Goal: Task Accomplishment & Management: Manage account settings

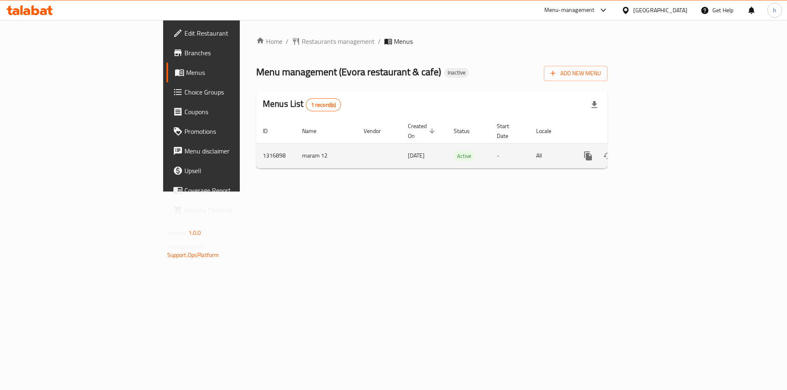
click at [652, 151] on icon "enhanced table" at bounding box center [647, 156] width 10 height 10
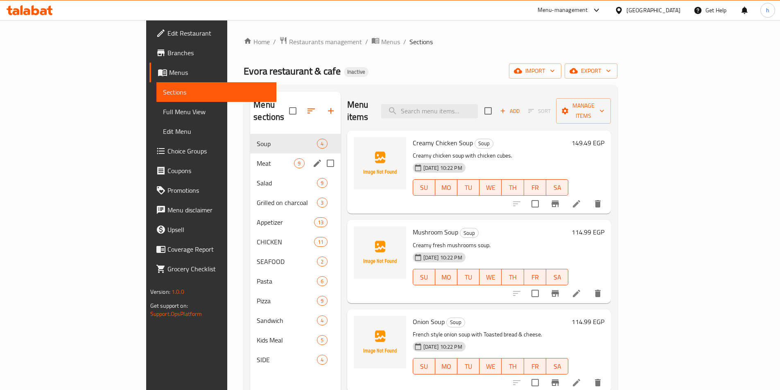
click at [250, 158] on div "Meat 9" at bounding box center [295, 164] width 90 height 20
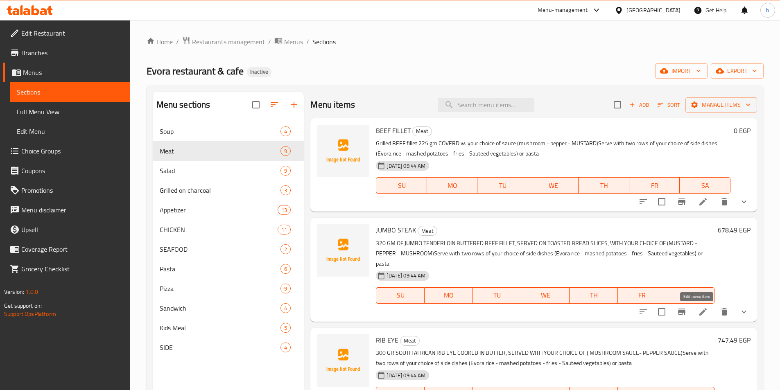
click at [698, 315] on icon at bounding box center [703, 312] width 10 height 10
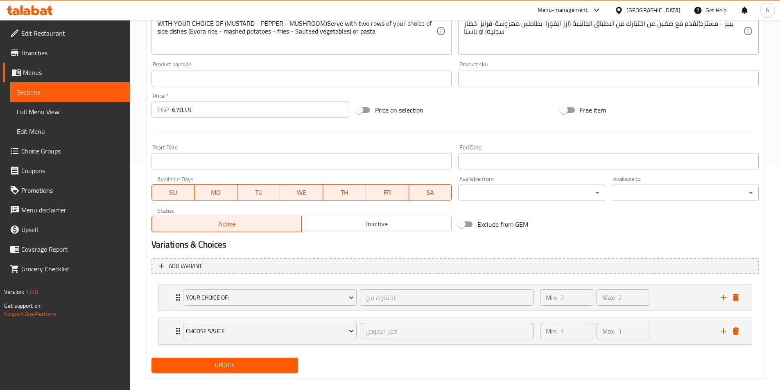
scroll to position [236, 0]
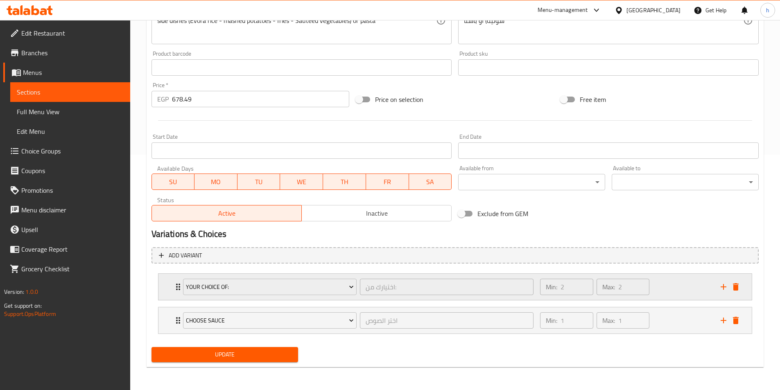
click at [172, 290] on div "Your Choice of: اختيارك من: ​ Min: 2 ​ Max: 2 ​" at bounding box center [456, 287] width 594 height 26
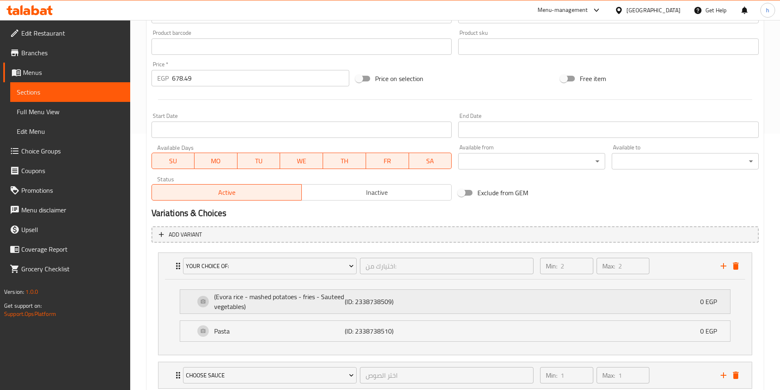
scroll to position [277, 0]
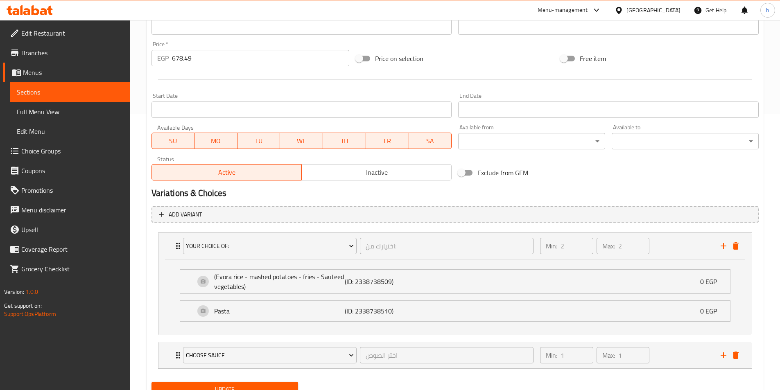
click at [39, 148] on span "Choice Groups" at bounding box center [72, 151] width 102 height 10
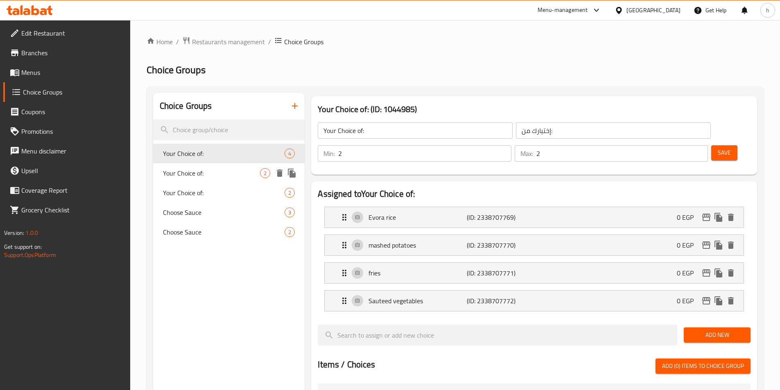
click at [203, 168] on span "Your Choice of:" at bounding box center [211, 173] width 97 height 10
type input "Your Choice of:"
type input "اختيارك من:"
type input "1"
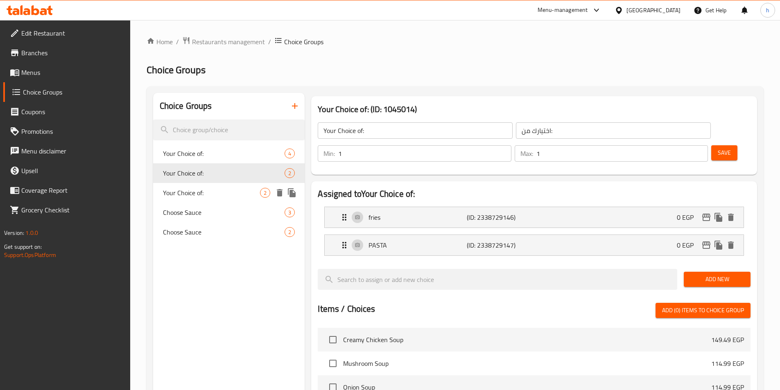
click at [214, 191] on span "Your Choice of:" at bounding box center [211, 193] width 97 height 10
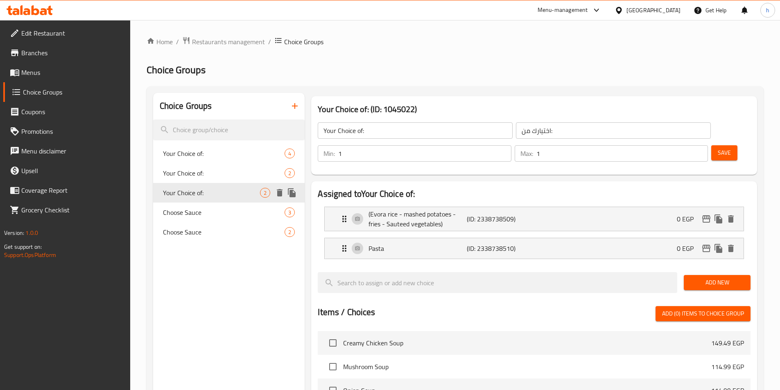
type input "Your Choice of:"
type input "اختيارك من:"
type input "2"
click at [279, 193] on icon "delete" at bounding box center [280, 192] width 6 height 7
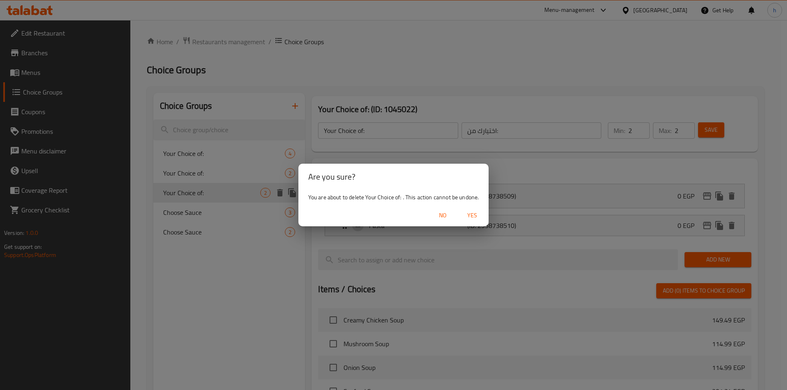
click at [473, 220] on span "Yes" at bounding box center [472, 216] width 20 height 10
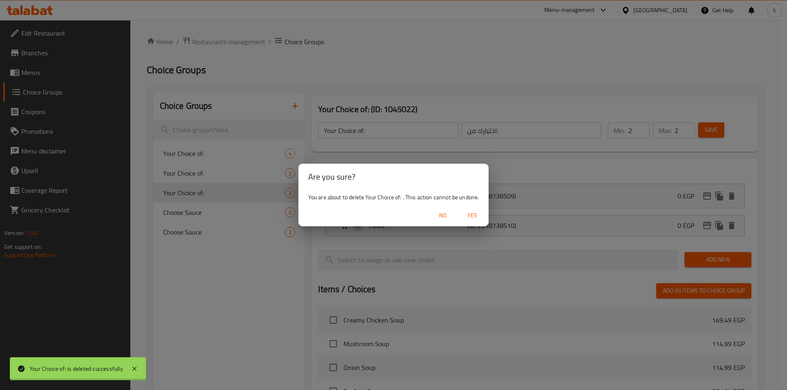
type input "Your Choice of:"
type input "إختيارك من:"
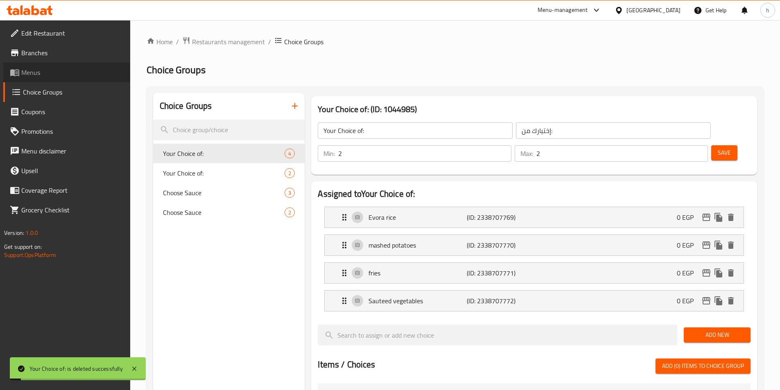
click at [52, 69] on span "Menus" at bounding box center [72, 73] width 102 height 10
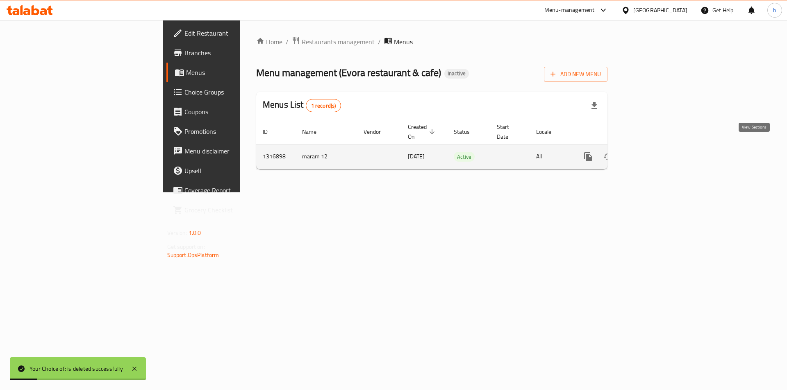
click at [657, 147] on link "enhanced table" at bounding box center [647, 157] width 20 height 20
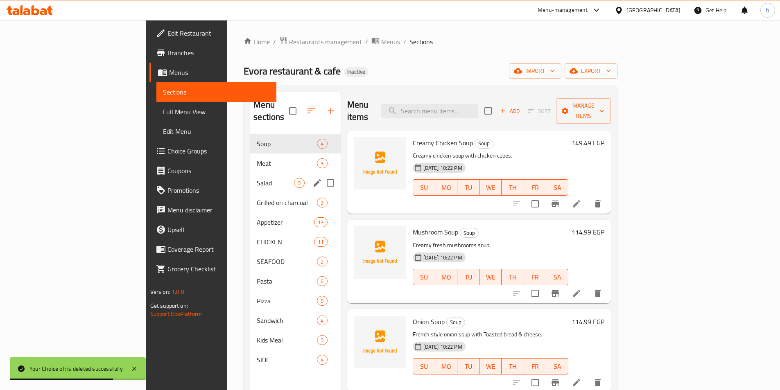
click at [250, 159] on div "Meat 9" at bounding box center [295, 164] width 90 height 20
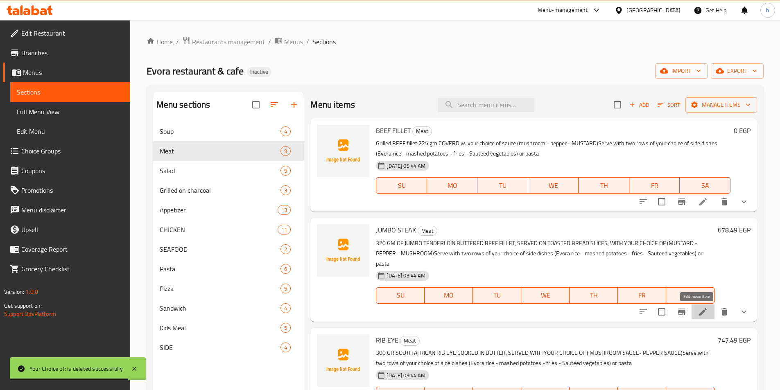
click at [698, 316] on icon at bounding box center [703, 312] width 10 height 10
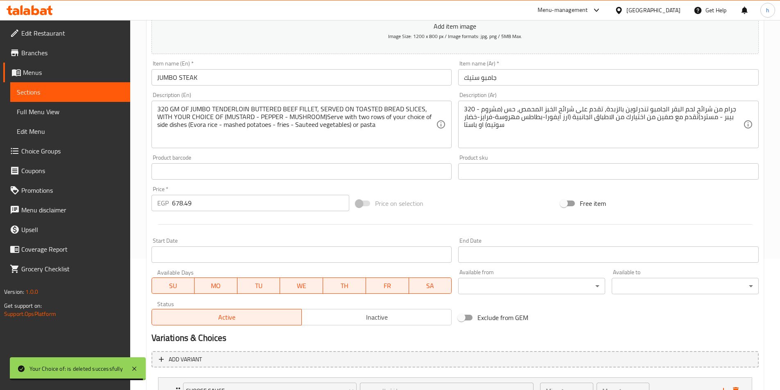
scroll to position [202, 0]
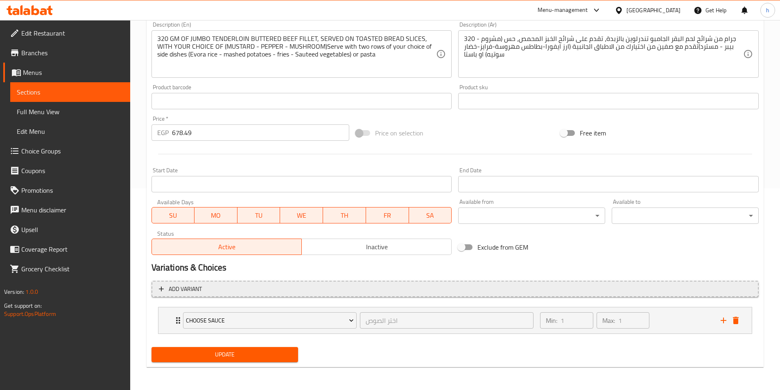
click at [170, 288] on span "Add variant" at bounding box center [185, 289] width 33 height 10
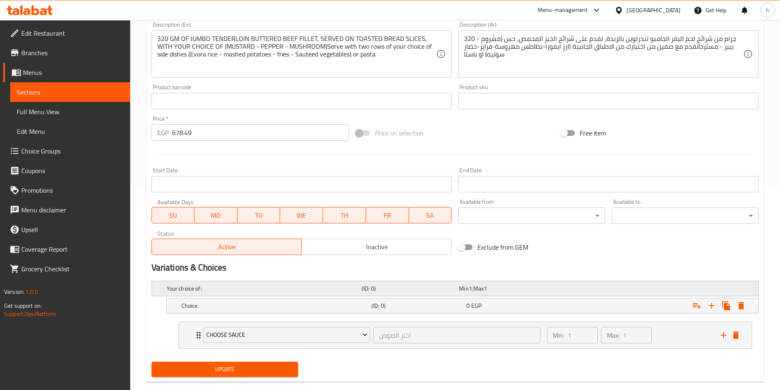
scroll to position [217, 0]
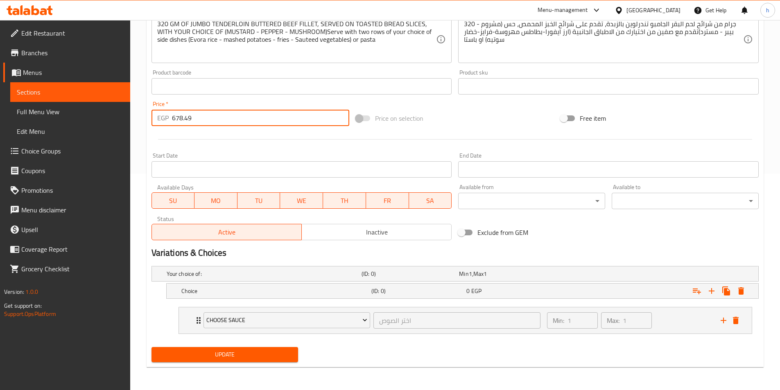
click at [183, 117] on input "678.49" at bounding box center [261, 118] width 178 height 16
click at [188, 292] on h5 "Choice" at bounding box center [274, 291] width 187 height 8
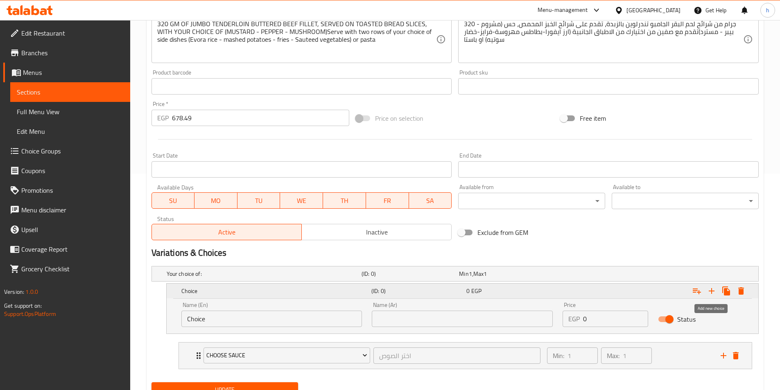
click at [715, 292] on icon "Expand" at bounding box center [712, 291] width 10 height 10
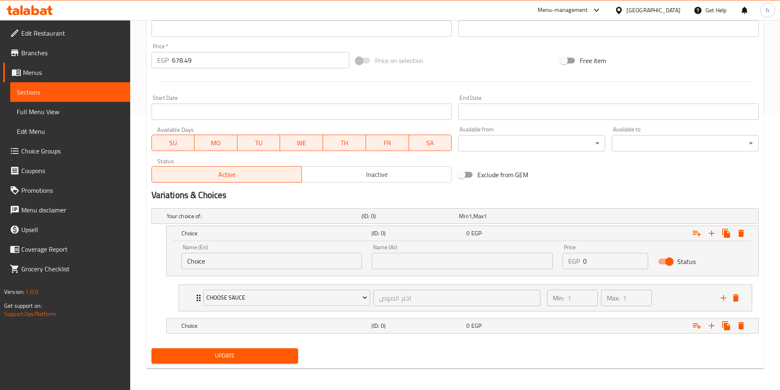
scroll to position [276, 0]
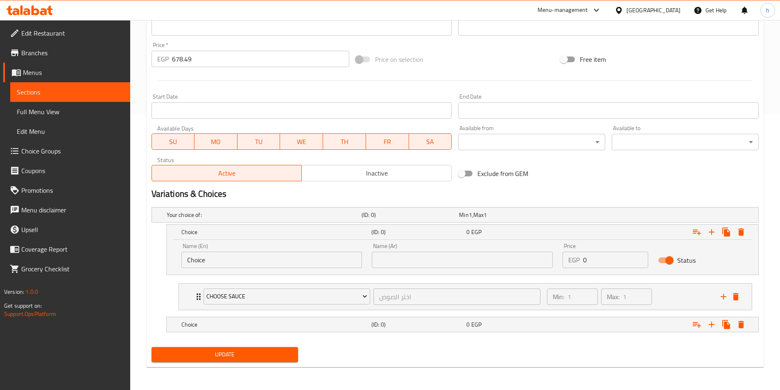
click at [587, 266] on input "0" at bounding box center [615, 260] width 65 height 16
paste input "678.49"
type input "678.49"
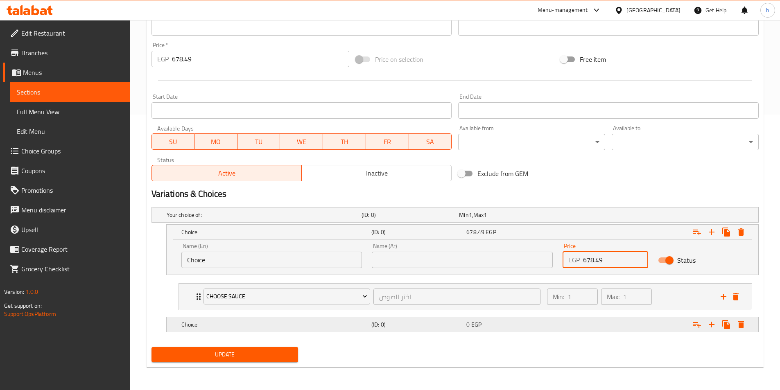
click at [200, 331] on div "Choice (ID: 0) 0 EGP" at bounding box center [465, 325] width 571 height 18
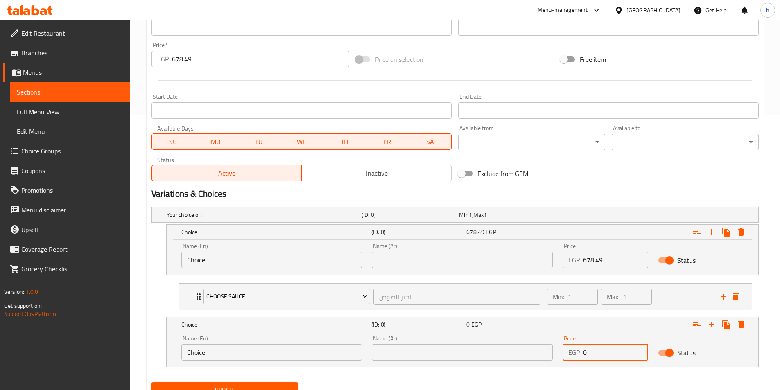
click at [605, 353] on input "0" at bounding box center [615, 353] width 65 height 16
paste input "678.49"
type input "678.49"
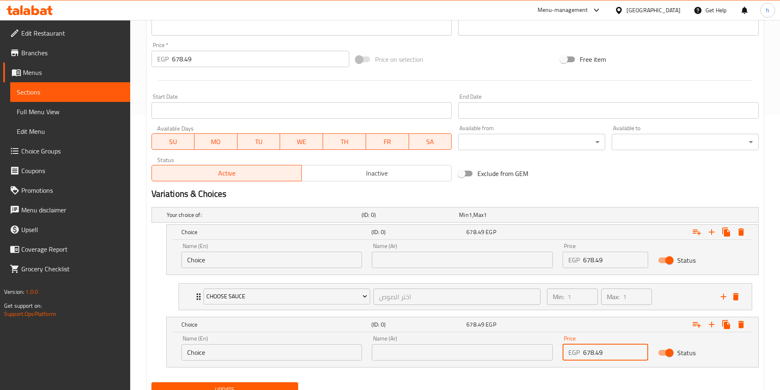
click at [206, 58] on input "678.49" at bounding box center [261, 59] width 178 height 16
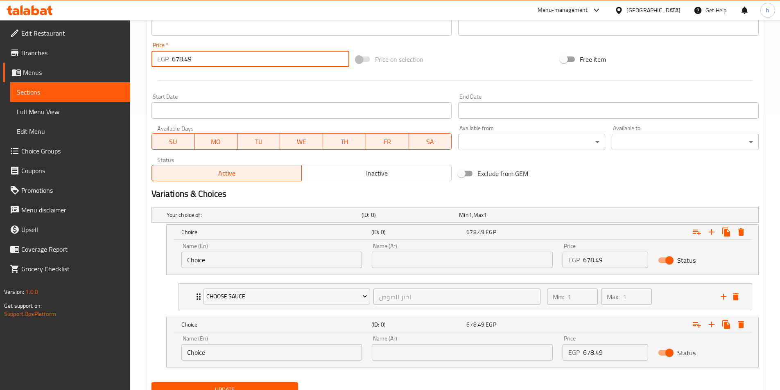
click at [206, 58] on input "678.49" at bounding box center [261, 59] width 178 height 16
type input ".0"
type input "0"
click at [202, 258] on input "Choice" at bounding box center [271, 260] width 181 height 16
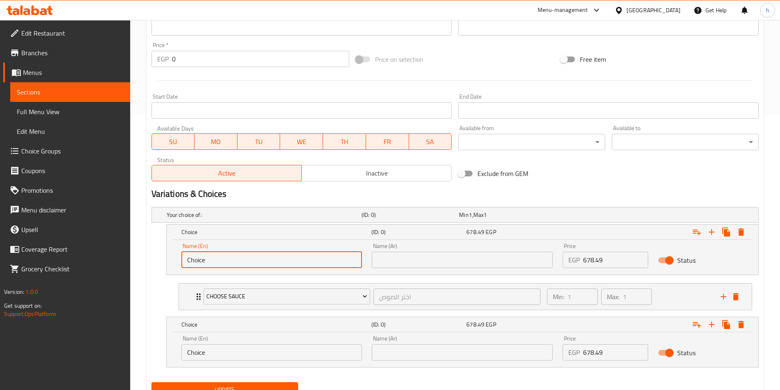
click at [210, 258] on input "Choice" at bounding box center [271, 260] width 181 height 16
click at [232, 262] on input "Choice" at bounding box center [271, 260] width 181 height 16
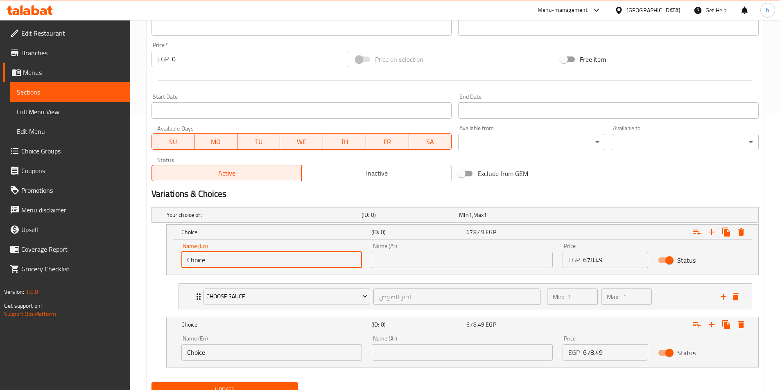
click at [232, 262] on input "Choice" at bounding box center [271, 260] width 181 height 16
paste input "(Evora rice - mashed potatoes - fries - Sauteed vegetables)"
type input "(Evora rice - mashed potatoes - fries - Sauteed vegetables)"
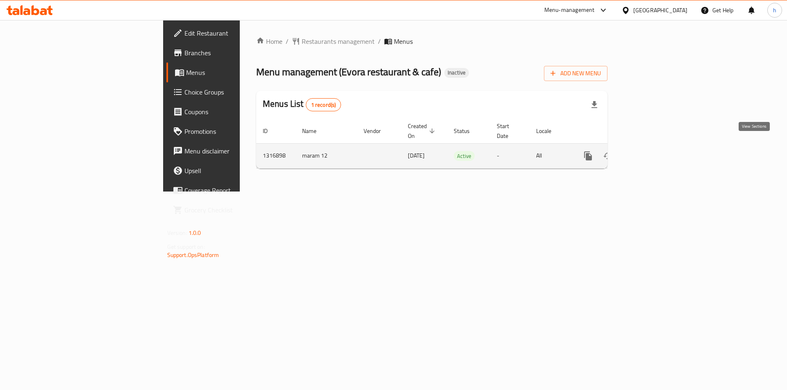
click at [652, 151] on icon "enhanced table" at bounding box center [647, 156] width 10 height 10
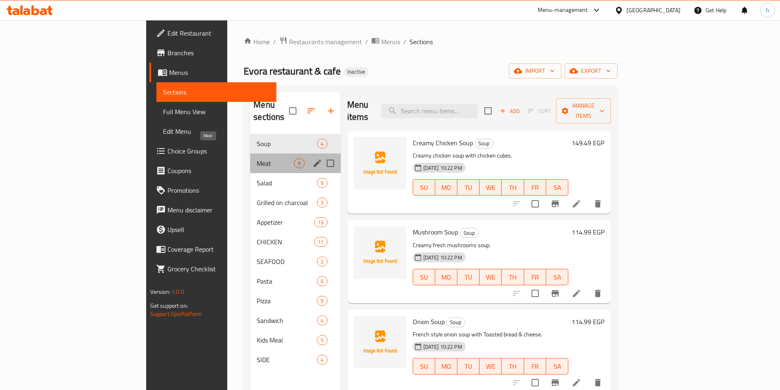
click at [257, 159] on span "Meat" at bounding box center [275, 164] width 37 height 10
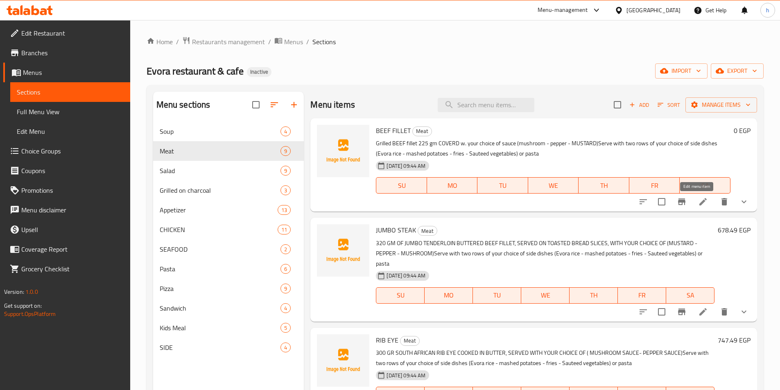
click at [700, 204] on icon at bounding box center [703, 202] width 10 height 10
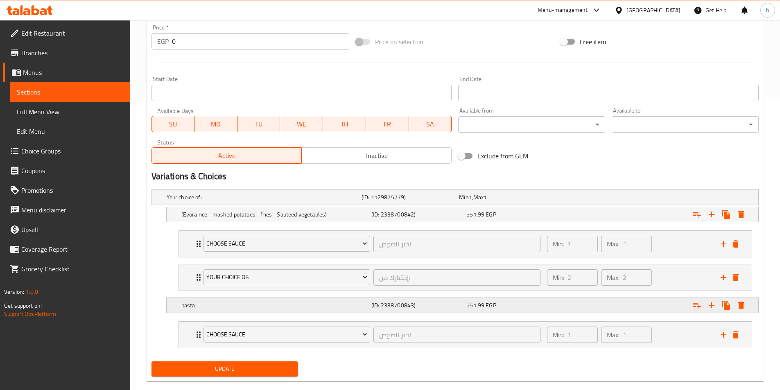
scroll to position [308, 0]
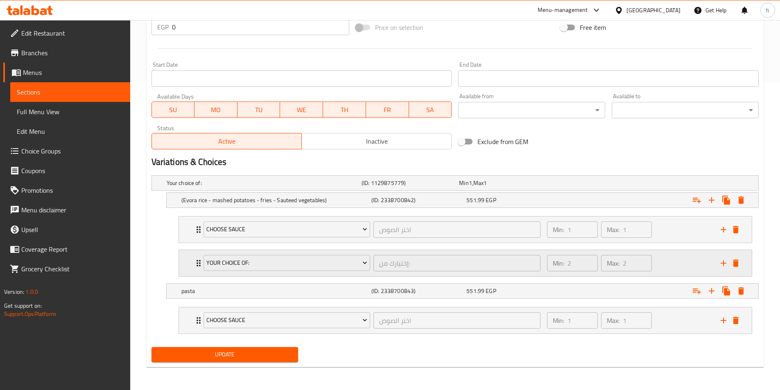
click at [201, 265] on div "Your Choice of: إختيارك من: ​" at bounding box center [372, 263] width 347 height 26
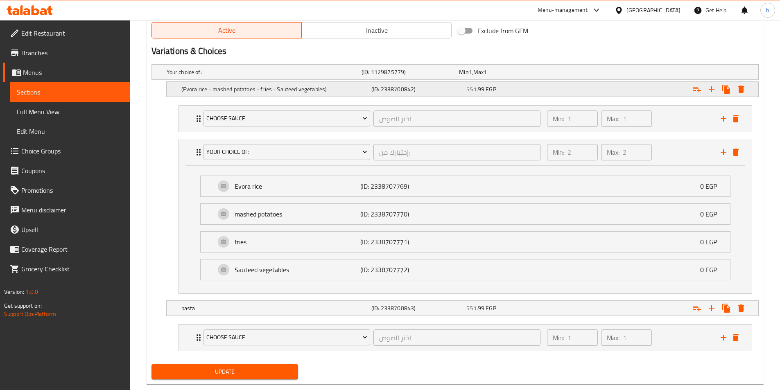
scroll to position [431, 0]
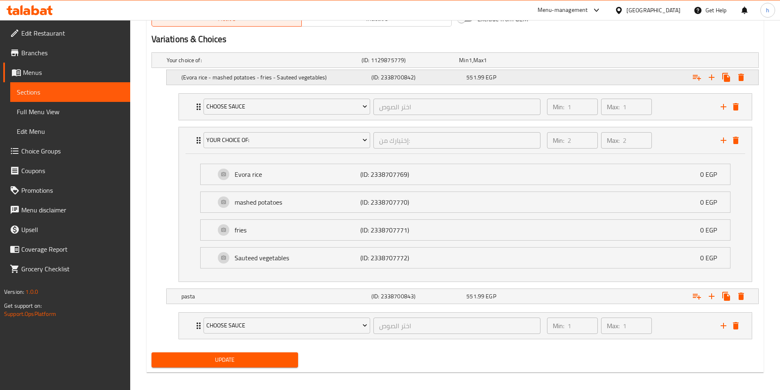
drag, startPoint x: 334, startPoint y: 74, endPoint x: 269, endPoint y: 73, distance: 65.1
click at [269, 73] on h5 "(Evora rice - mashed potatoes - fries - Sauteed vegetables)" at bounding box center [274, 77] width 187 height 8
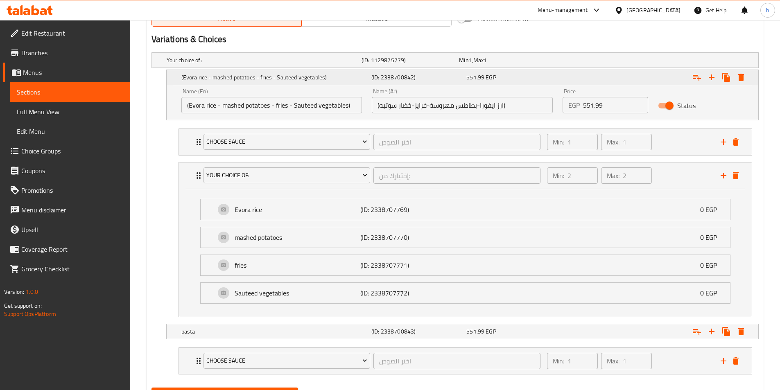
click at [269, 73] on h5 "(Evora rice - mashed potatoes - fries - Sauteed vegetables)" at bounding box center [274, 77] width 187 height 8
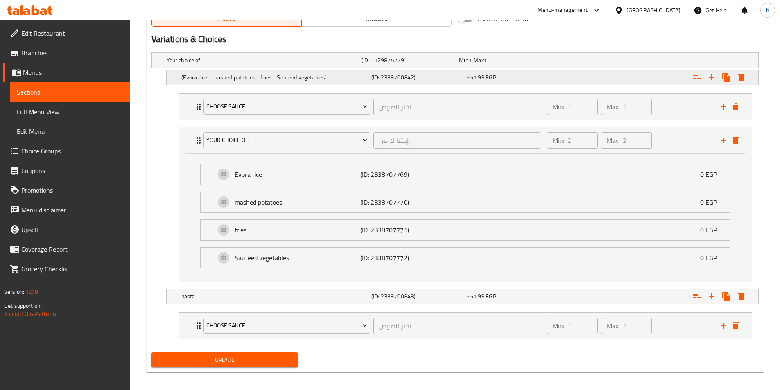
click at [303, 78] on h5 "(Evora rice - mashed potatoes - fries - Sauteed vegetables)" at bounding box center [274, 77] width 187 height 8
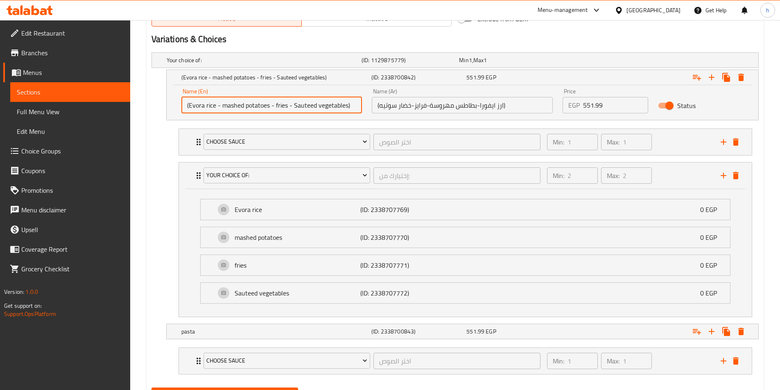
drag, startPoint x: 351, startPoint y: 107, endPoint x: 167, endPoint y: 107, distance: 184.8
click at [167, 107] on div "Name (En) (Evora rice - mashed potatoes - fries - Sauteed vegetables) Name (En)…" at bounding box center [463, 102] width 592 height 35
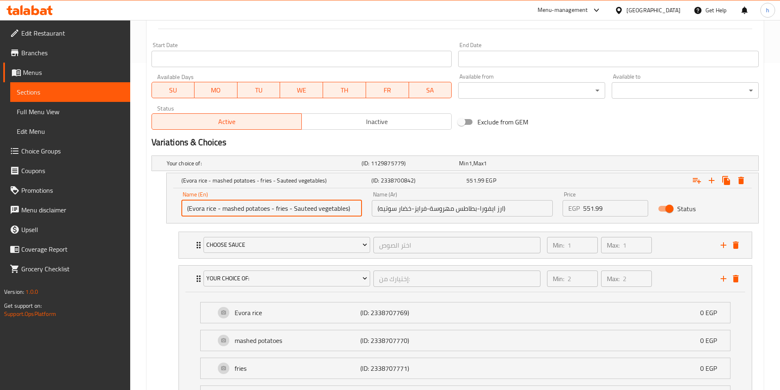
scroll to position [451, 0]
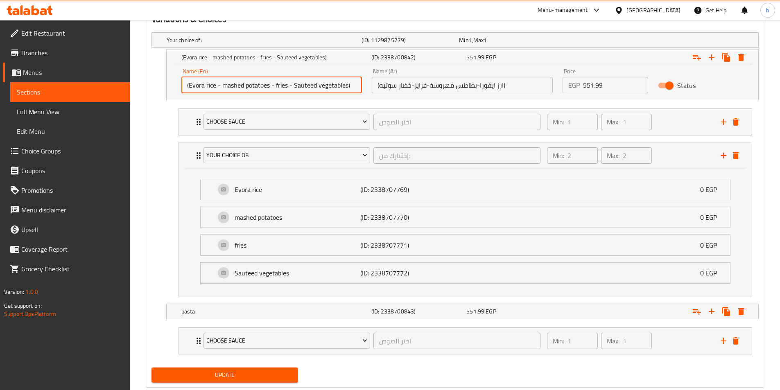
click at [234, 86] on input "(Evora rice - mashed potatoes - fries - Sauteed vegetables)" at bounding box center [271, 85] width 181 height 16
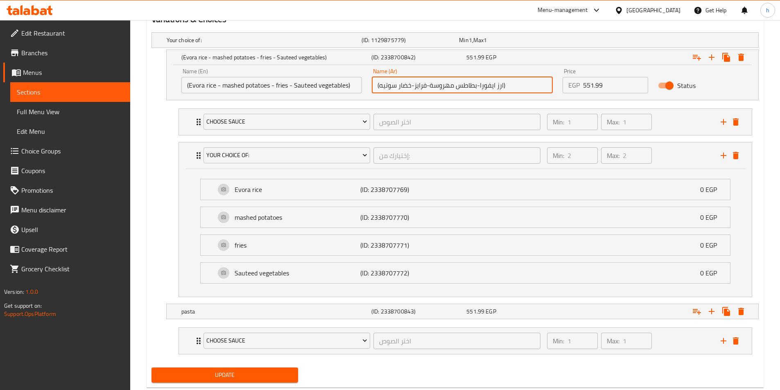
click at [449, 89] on input "(ارز ايفورا-بطاطس مهروسة-فرايز-خضار سوتيه)" at bounding box center [462, 85] width 181 height 16
click at [185, 299] on li "Your Choice of: إختيارك من: ​ Min: 2 ​ Max: 2 ​ Evora rice (ID: 2338707769) 0 E…" at bounding box center [465, 220] width 587 height 162
click at [187, 309] on h5 "pasta" at bounding box center [274, 312] width 187 height 8
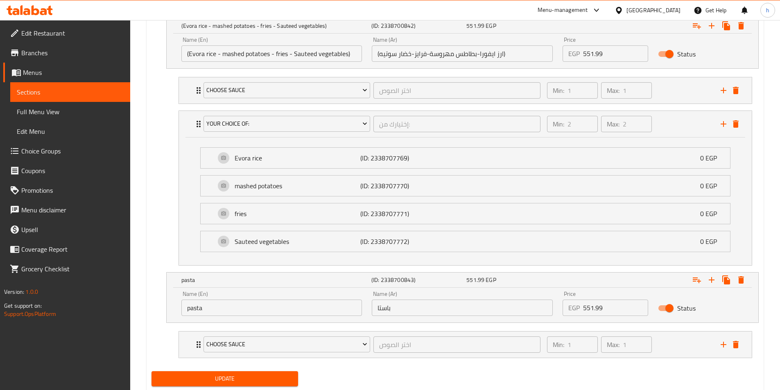
scroll to position [506, 0]
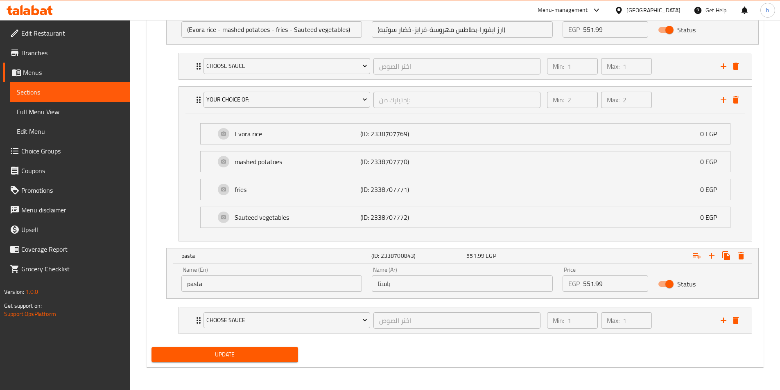
click at [208, 288] on input "pasta" at bounding box center [271, 284] width 181 height 16
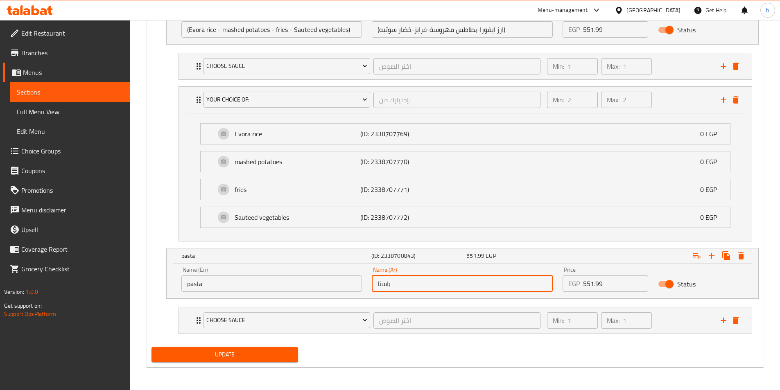
click at [394, 291] on input "باستا" at bounding box center [462, 284] width 181 height 16
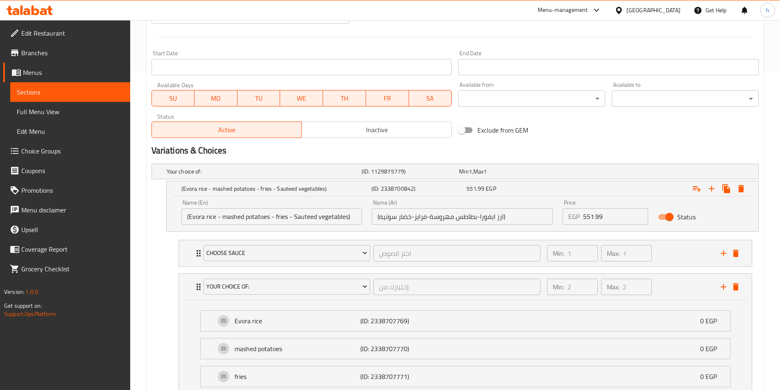
scroll to position [261, 0]
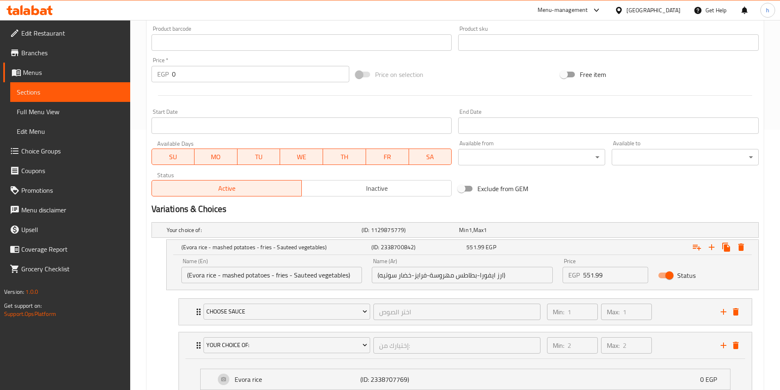
click at [41, 12] on icon at bounding box center [43, 11] width 7 height 7
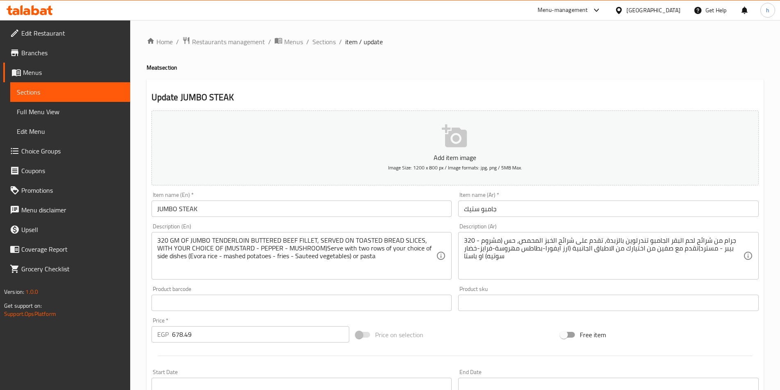
click at [439, 78] on div "Home / Restaurants management / Menus / Sections / item / update Meat section U…" at bounding box center [455, 306] width 617 height 540
click at [49, 91] on span "Sections" at bounding box center [70, 92] width 107 height 10
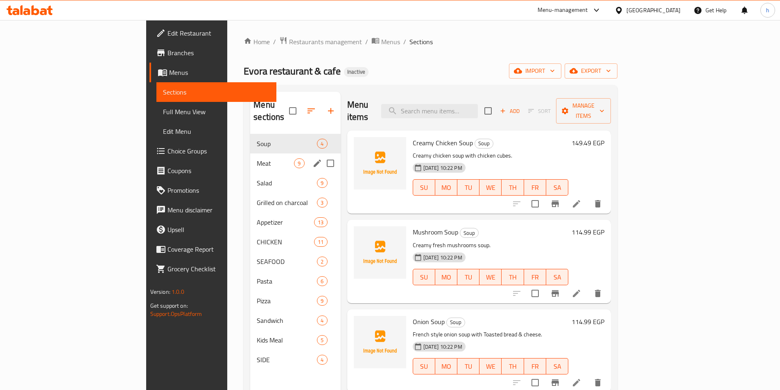
click at [257, 159] on span "Meat" at bounding box center [275, 164] width 37 height 10
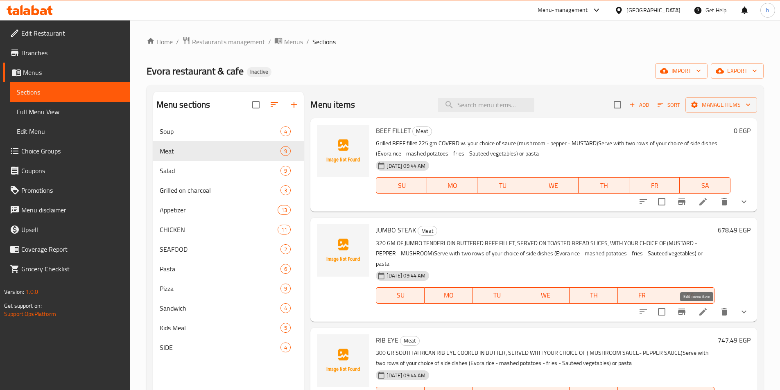
click at [698, 313] on icon at bounding box center [703, 312] width 10 height 10
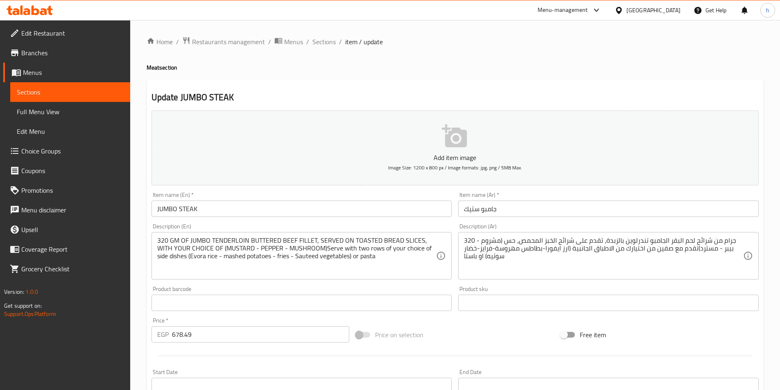
scroll to position [123, 0]
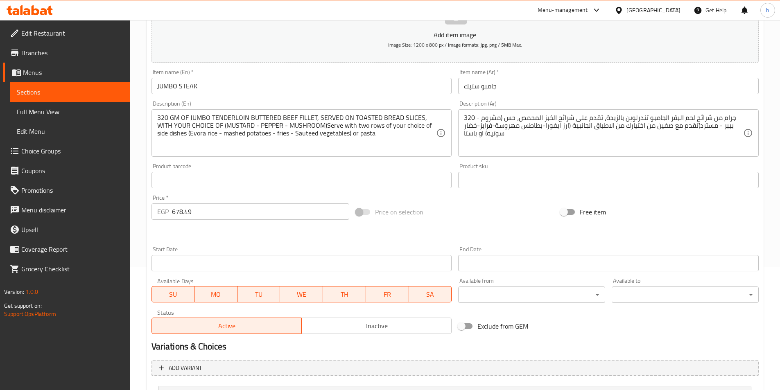
click at [181, 211] on input "678.49" at bounding box center [261, 212] width 178 height 16
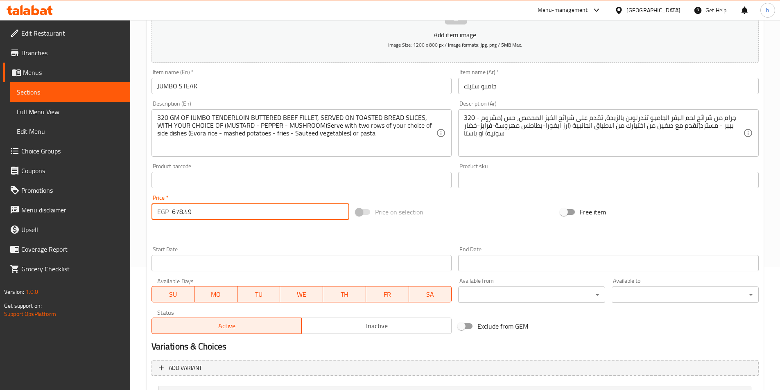
click at [181, 211] on input "678.49" at bounding box center [261, 212] width 178 height 16
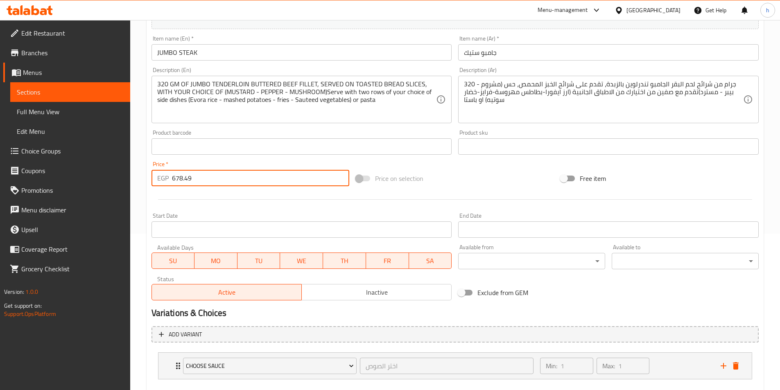
scroll to position [202, 0]
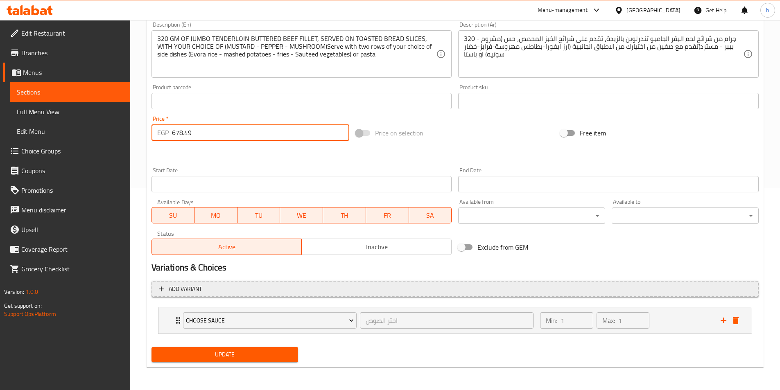
click at [165, 288] on span "Add variant" at bounding box center [455, 289] width 593 height 10
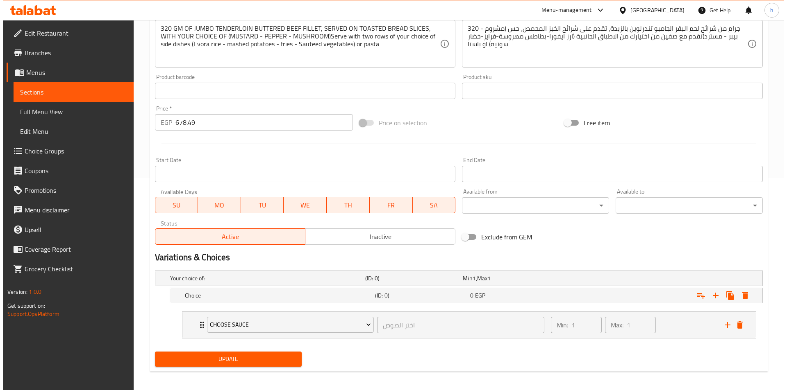
scroll to position [217, 0]
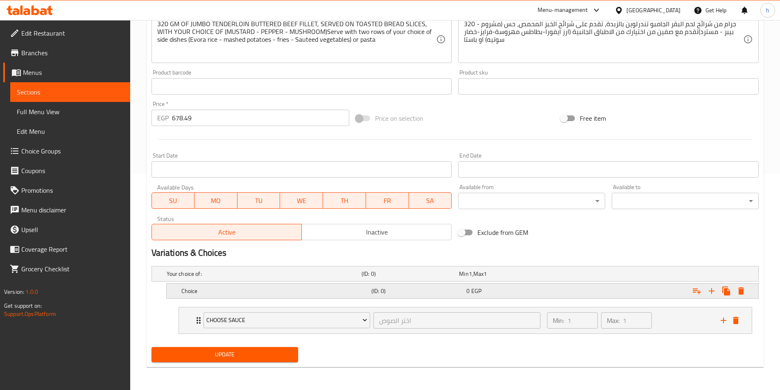
click at [739, 296] on button "Expand" at bounding box center [741, 291] width 15 height 15
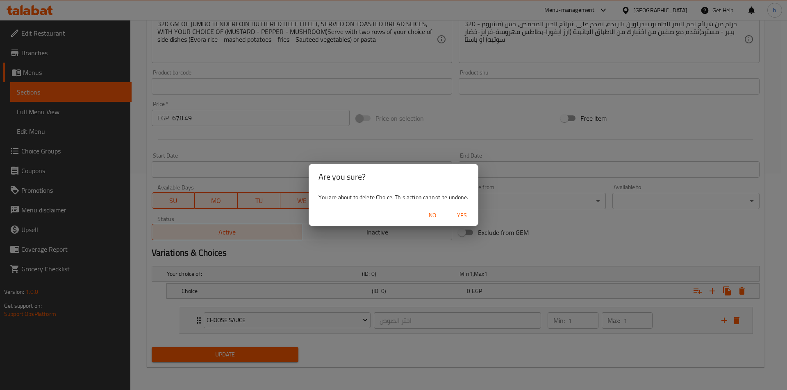
click at [462, 209] on button "Yes" at bounding box center [462, 215] width 26 height 15
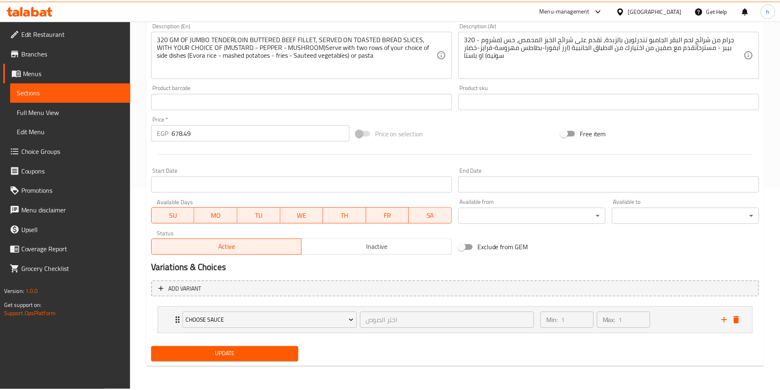
scroll to position [199, 0]
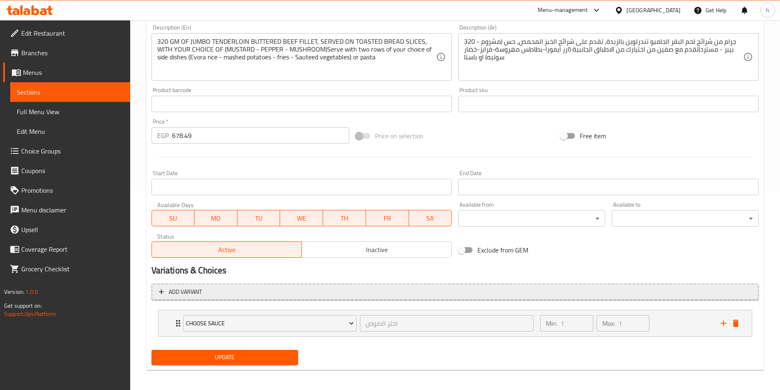
click at [174, 293] on span "Add variant" at bounding box center [185, 292] width 33 height 10
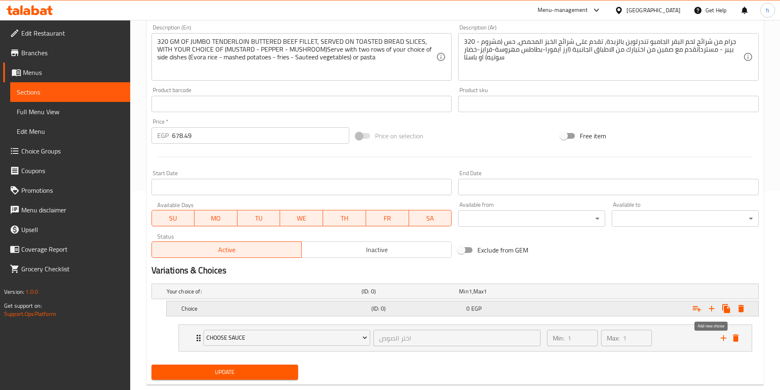
click at [713, 310] on icon "Expand" at bounding box center [712, 309] width 10 height 10
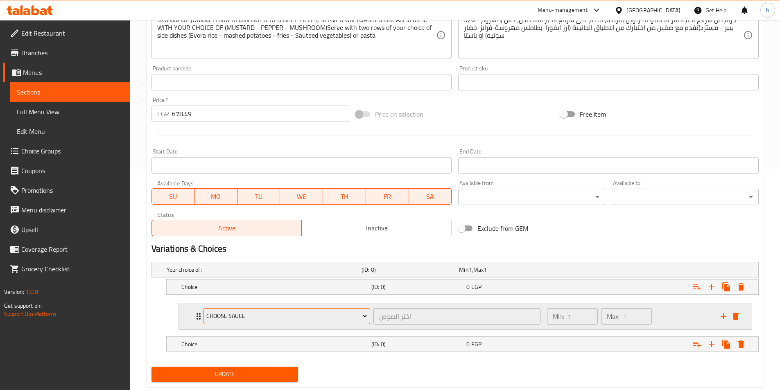
scroll to position [240, 0]
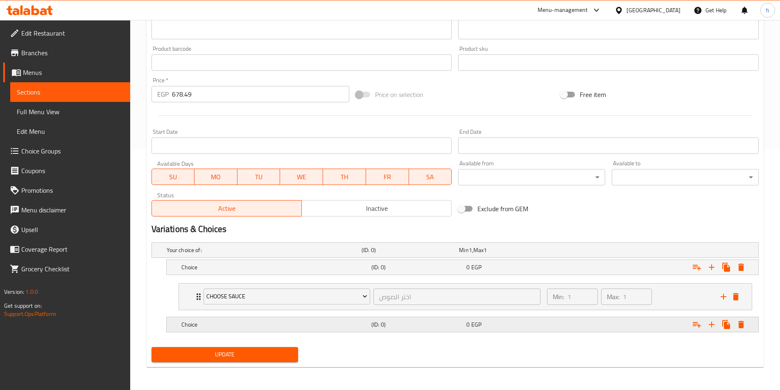
click at [193, 325] on h5 "Choice" at bounding box center [274, 325] width 187 height 8
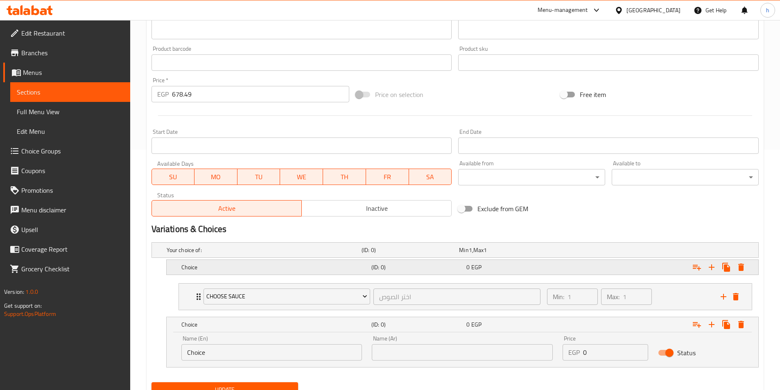
click at [200, 270] on h5 "Choice" at bounding box center [274, 267] width 187 height 8
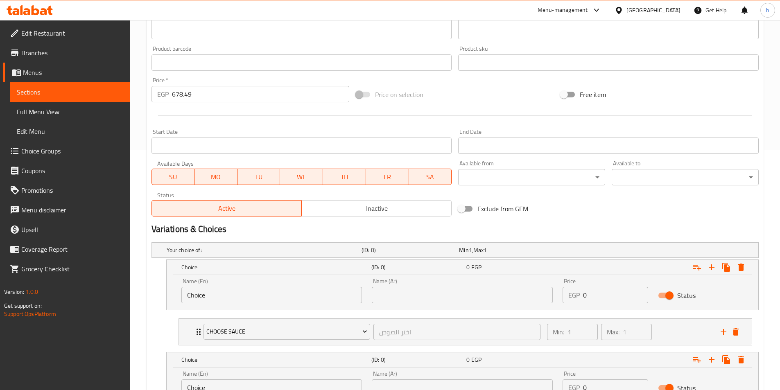
click at [181, 88] on input "678.49" at bounding box center [261, 94] width 178 height 16
click at [604, 299] on input "0" at bounding box center [615, 295] width 65 height 16
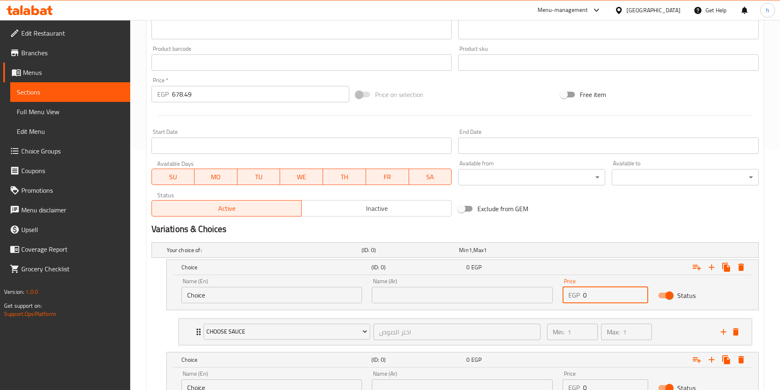
click at [604, 299] on input "0" at bounding box center [615, 295] width 65 height 16
paste input "678.49"
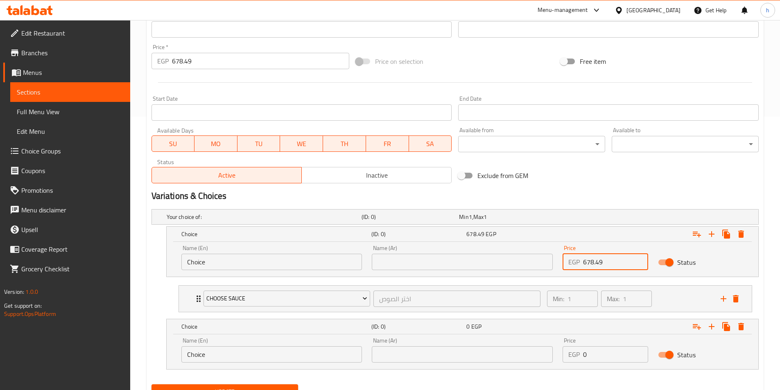
scroll to position [311, 0]
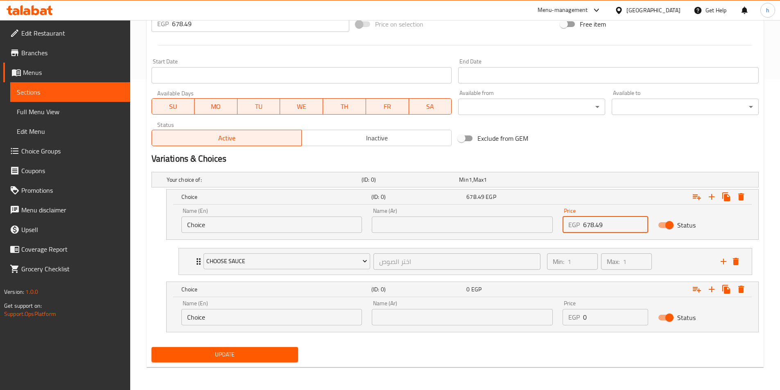
type input "678.49"
click at [598, 316] on input "0" at bounding box center [615, 317] width 65 height 16
paste input "678.49"
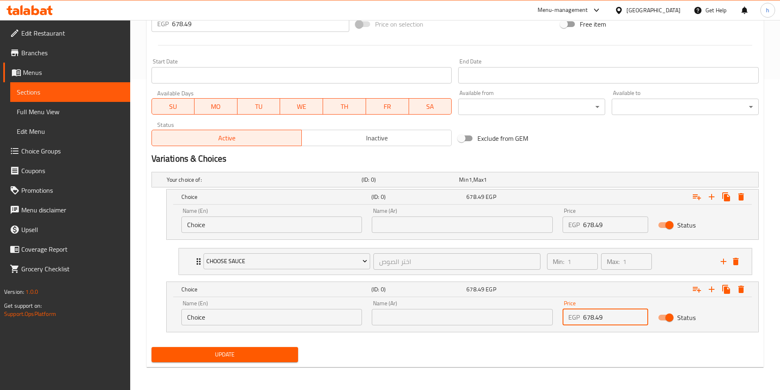
type input "678.49"
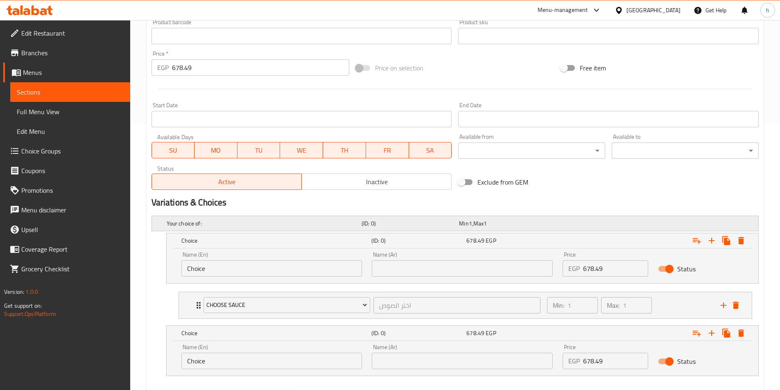
scroll to position [229, 0]
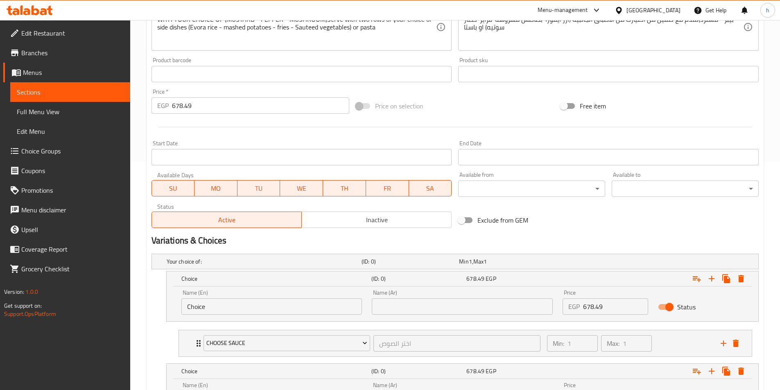
click at [191, 104] on input "678.49" at bounding box center [261, 105] width 178 height 16
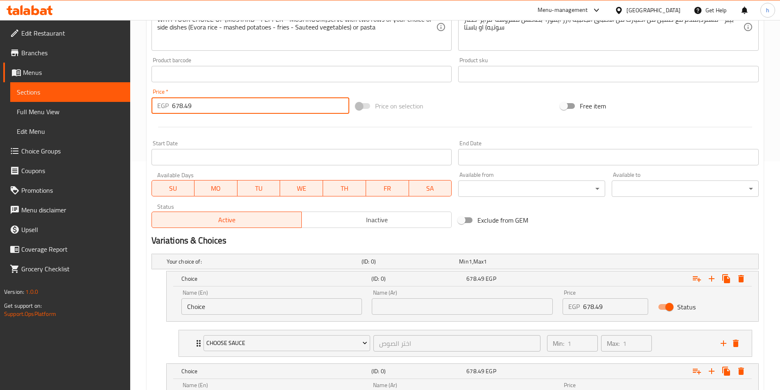
click at [191, 104] on input "678.49" at bounding box center [261, 105] width 178 height 16
click at [188, 105] on input "678.49" at bounding box center [261, 105] width 178 height 16
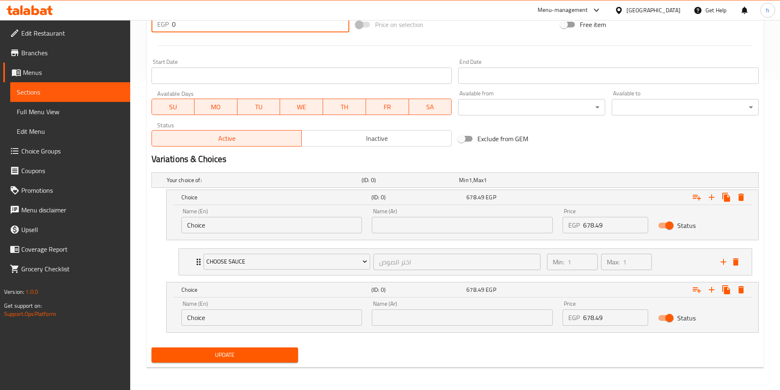
scroll to position [311, 0]
type input "0"
click at [255, 225] on input "Choice" at bounding box center [271, 225] width 181 height 16
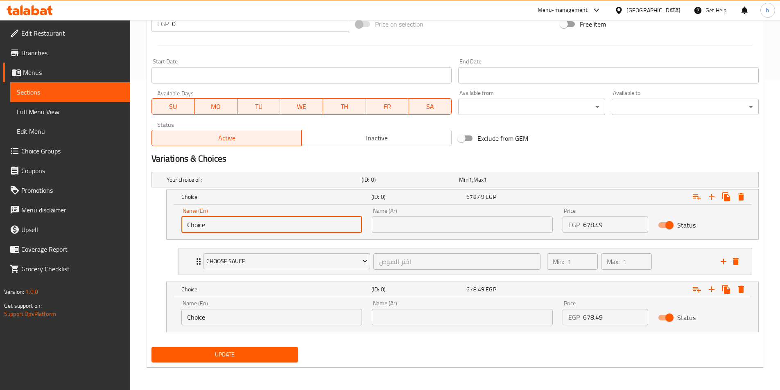
click at [255, 225] on input "Choice" at bounding box center [271, 225] width 181 height 16
paste input "(Evora rice - mashed potatoes - fries - Sauteed vegetables)"
type input "(Evora rice - mashed potatoes - fries - Sauteed vegetables)"
click at [424, 221] on input "text" at bounding box center [462, 225] width 181 height 16
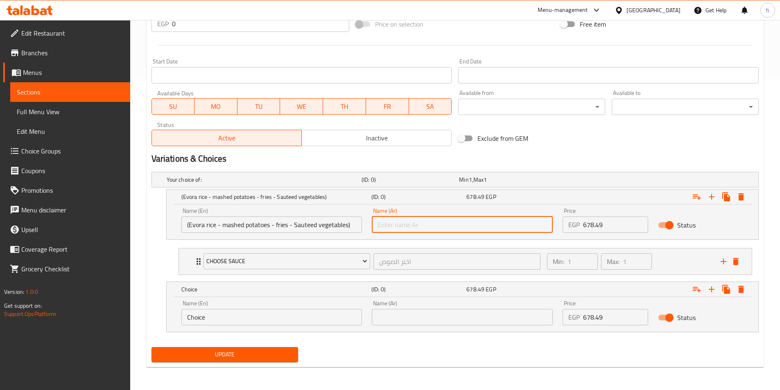
paste input "(ارز ايفورا-بطاطس مهروسة-فرايز-خضار سوتيه)"
type input "(ارز ايفورا-بطاطس مهروسة-فرايز-خضار سوتيه)"
click at [210, 320] on input "Choice" at bounding box center [271, 317] width 181 height 16
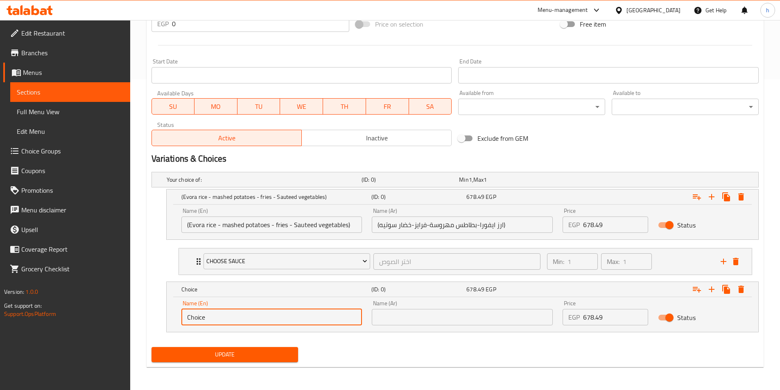
click at [210, 320] on input "Choice" at bounding box center [271, 317] width 181 height 16
paste input "pasta"
type input "pasta"
click at [402, 315] on input "text" at bounding box center [462, 317] width 181 height 16
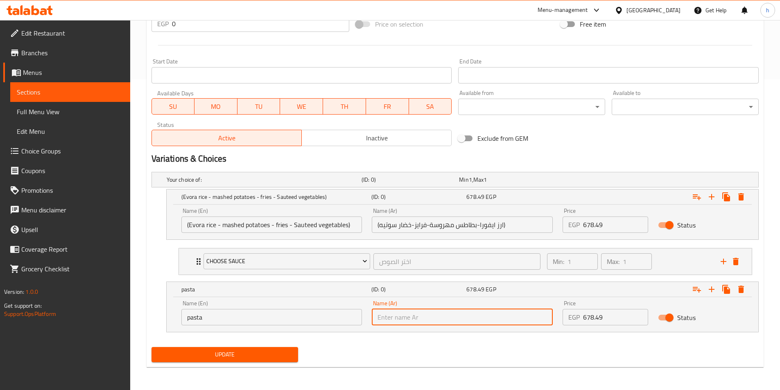
paste input "باستا"
type input "باستا"
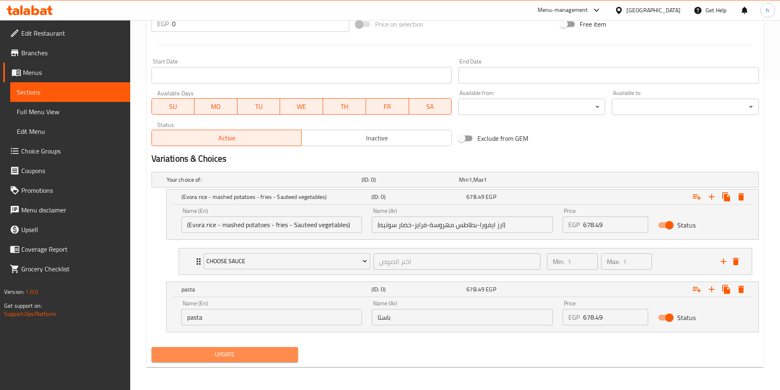
click at [230, 356] on span "Update" at bounding box center [225, 355] width 134 height 10
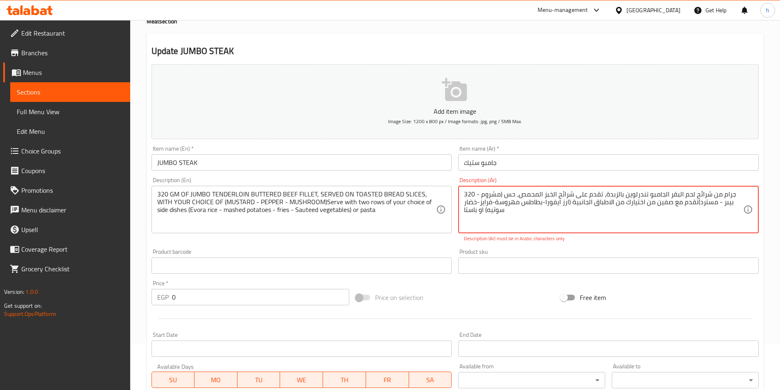
drag, startPoint x: 539, startPoint y: 220, endPoint x: 444, endPoint y: 185, distance: 101.0
click at [444, 185] on div "Add item image Image Size: 1200 x 800 px / Image formats: jpg, png / 5MB Max. I…" at bounding box center [455, 242] width 614 height 362
click at [189, 159] on input "JUMBO STEAK" at bounding box center [302, 162] width 301 height 16
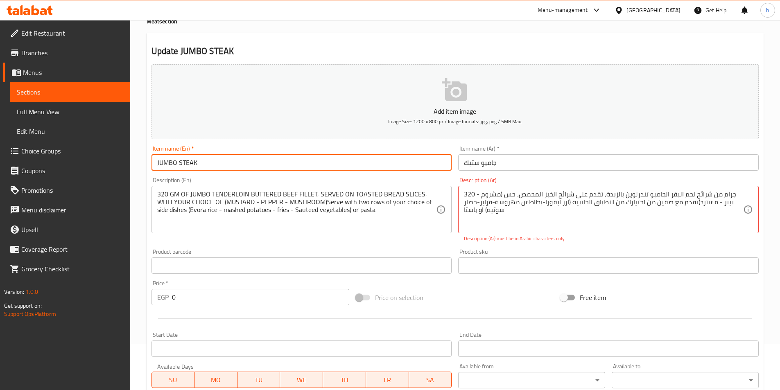
click at [189, 159] on input "JUMBO STEAK" at bounding box center [302, 162] width 301 height 16
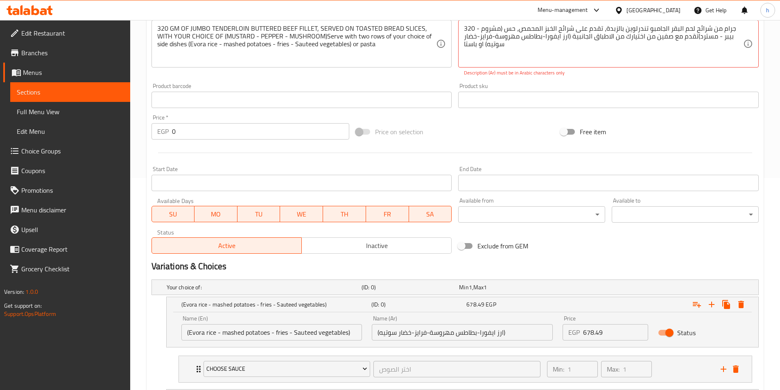
scroll to position [128, 0]
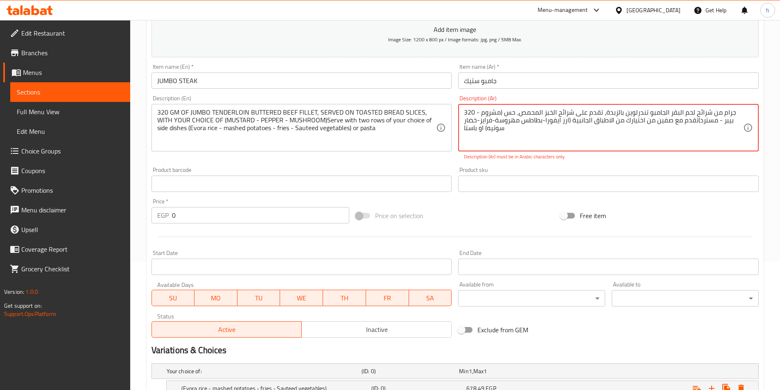
click at [551, 138] on textarea "320 جرام من شرائح لحم البقر الجامبو تندرلوين بالزبدة، تقدم على شرائح الخبز المح…" at bounding box center [603, 128] width 279 height 39
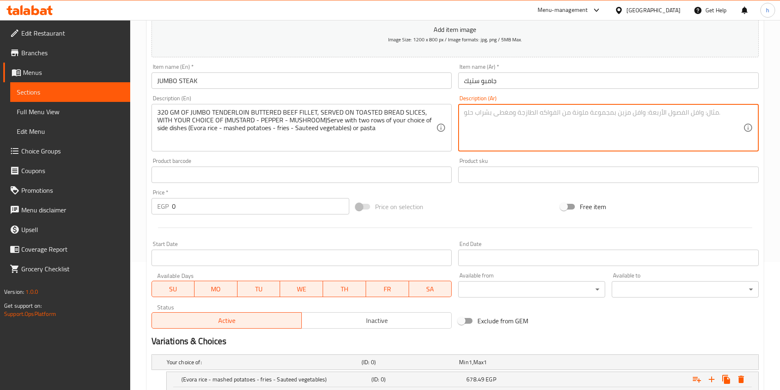
scroll to position [311, 0]
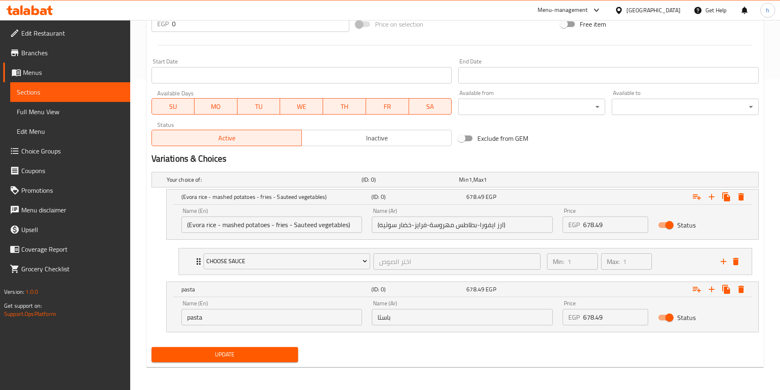
click at [258, 357] on span "Update" at bounding box center [225, 355] width 134 height 10
click at [43, 143] on link "Choice Groups" at bounding box center [66, 151] width 127 height 20
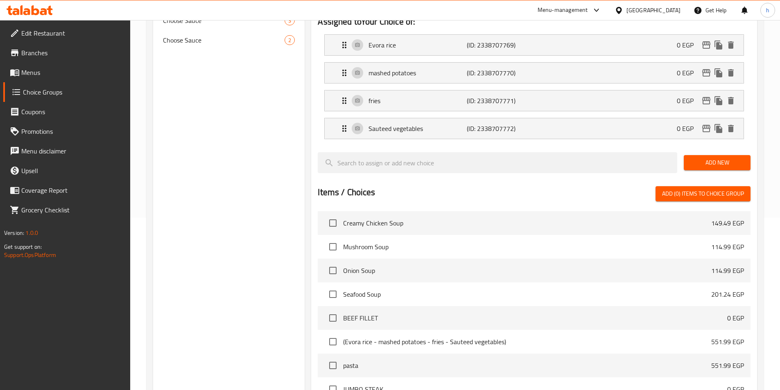
scroll to position [169, 0]
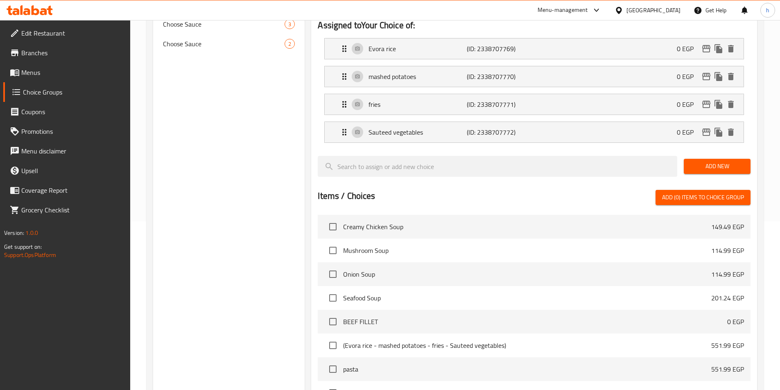
click at [33, 72] on span "Menus" at bounding box center [72, 73] width 102 height 10
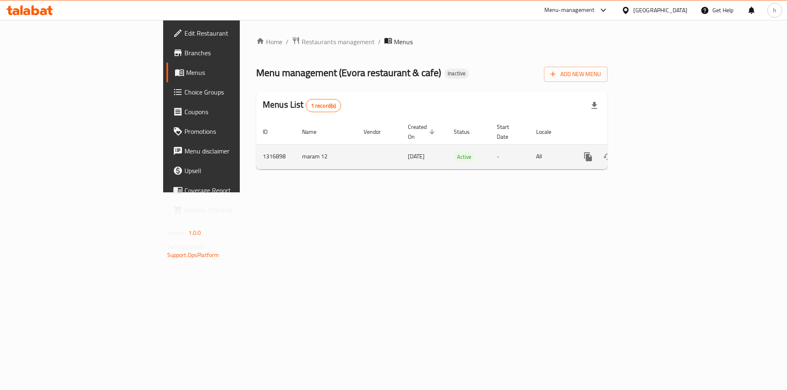
click at [651, 153] on icon "enhanced table" at bounding box center [646, 156] width 7 height 7
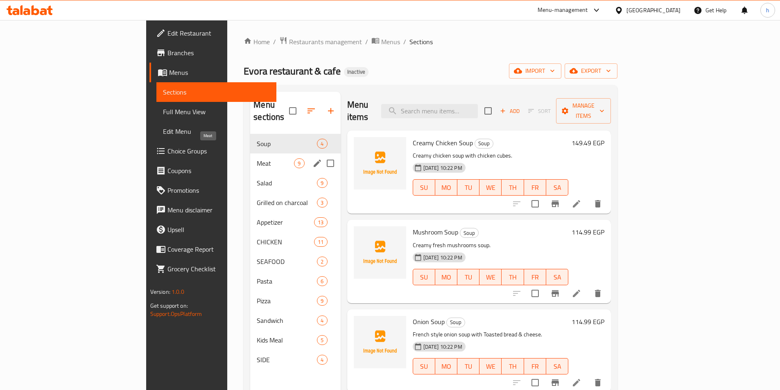
click at [257, 159] on span "Meat" at bounding box center [275, 164] width 37 height 10
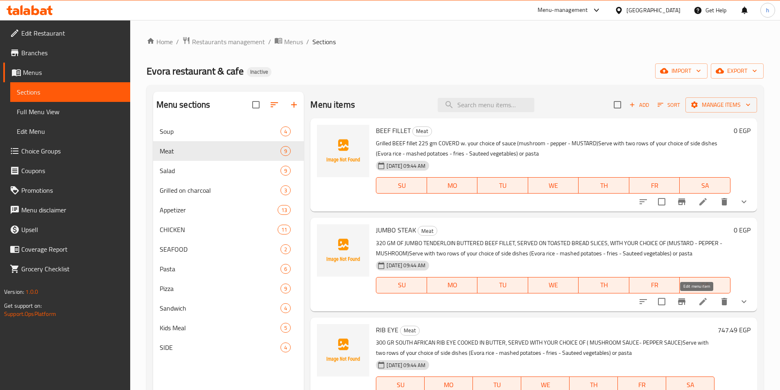
click at [698, 306] on icon at bounding box center [703, 302] width 10 height 10
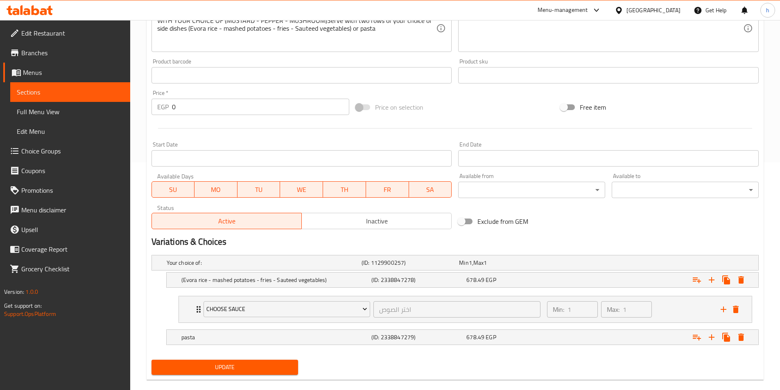
scroll to position [240, 0]
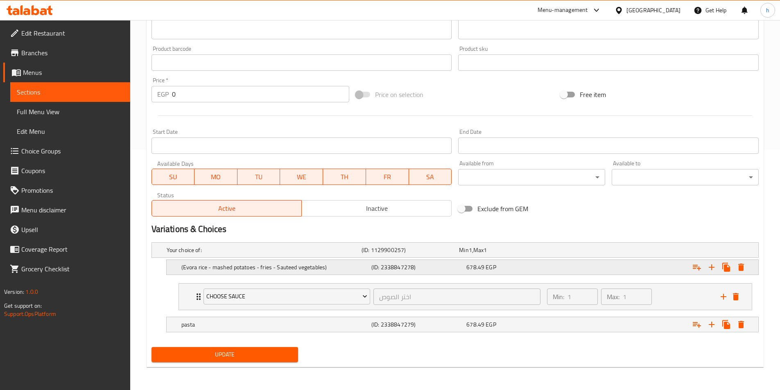
click at [184, 266] on h5 "(Evora rice - mashed potatoes - fries - Sauteed vegetables)" at bounding box center [274, 267] width 187 height 8
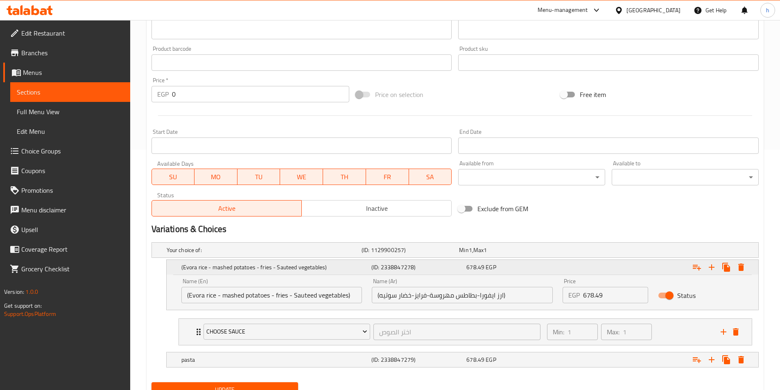
click at [218, 273] on div "(Evora rice - mashed potatoes - fries - Sauteed vegetables) (ID: 2338847278) 67…" at bounding box center [465, 267] width 571 height 18
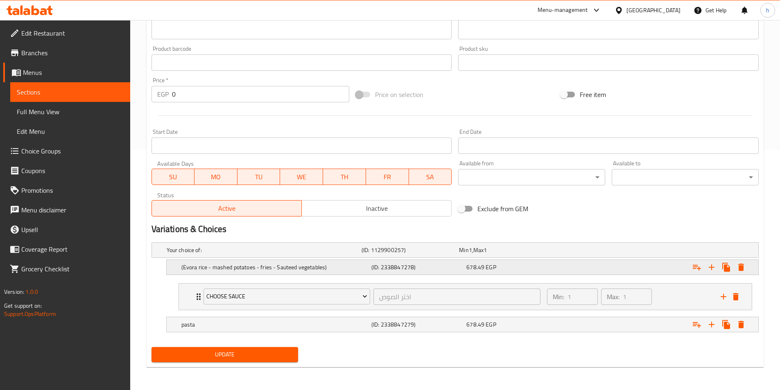
click at [190, 267] on h5 "(Evora rice - mashed potatoes - fries - Sauteed vegetables)" at bounding box center [274, 267] width 187 height 8
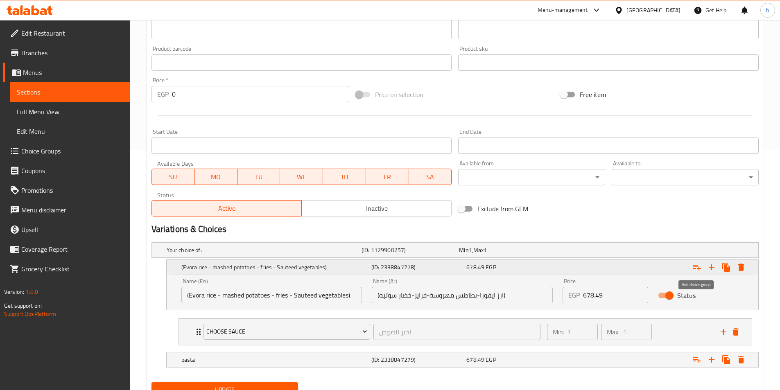
click at [696, 267] on icon "Expand" at bounding box center [697, 268] width 8 height 6
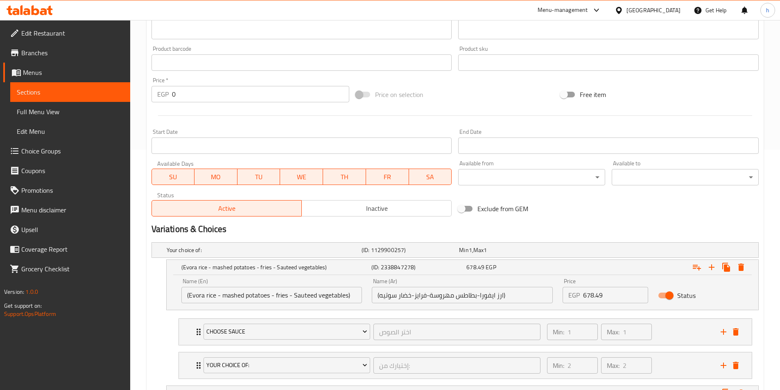
scroll to position [309, 0]
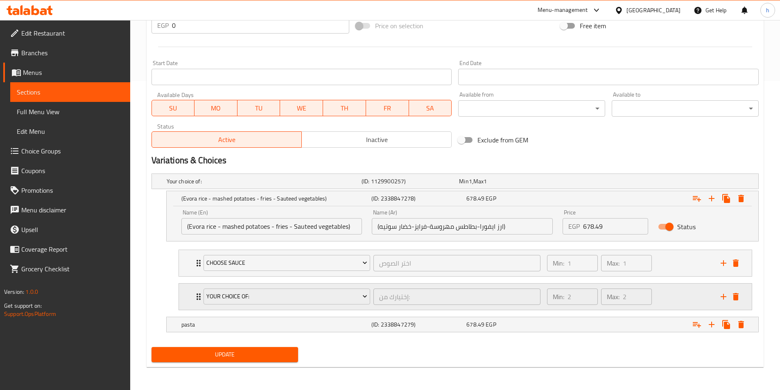
click at [200, 293] on div "Your Choice of: إختيارك من: ​" at bounding box center [372, 297] width 347 height 26
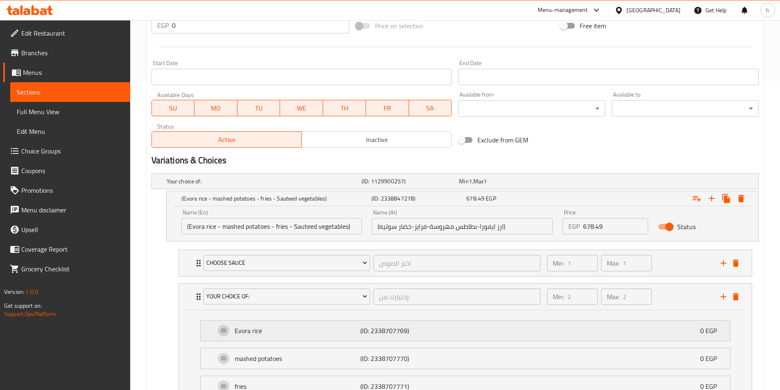
scroll to position [438, 0]
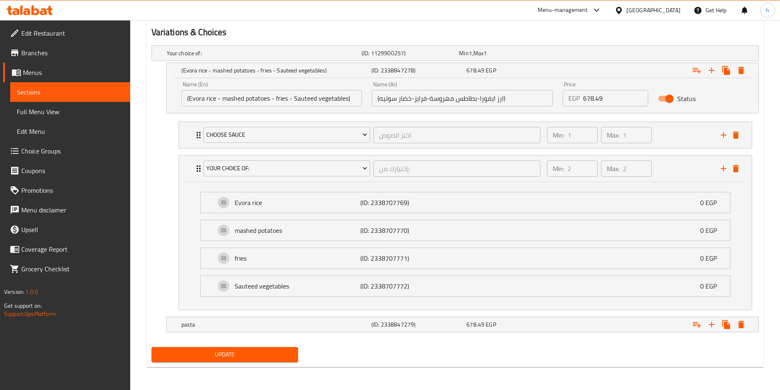
click at [256, 353] on span "Update" at bounding box center [225, 355] width 134 height 10
click at [695, 325] on icon "Expand" at bounding box center [697, 325] width 10 height 10
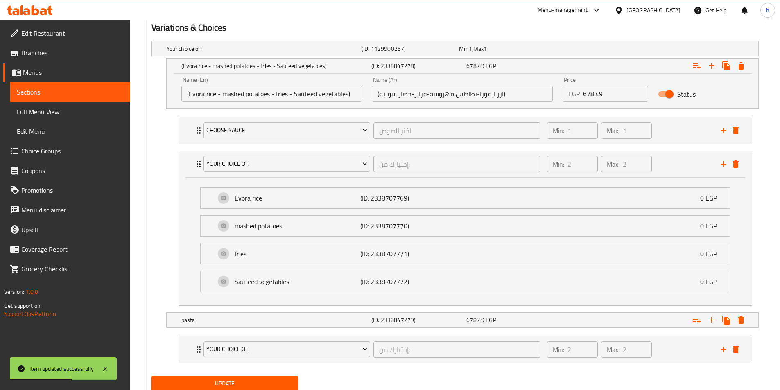
scroll to position [471, 0]
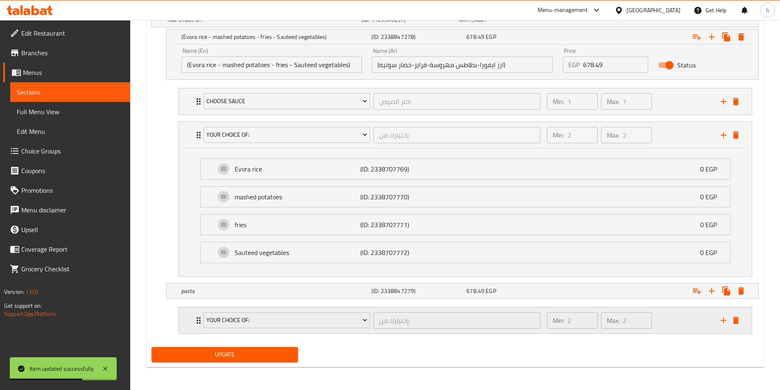
click at [199, 319] on div "Your Choice of: إختيارك من: ​" at bounding box center [372, 321] width 347 height 26
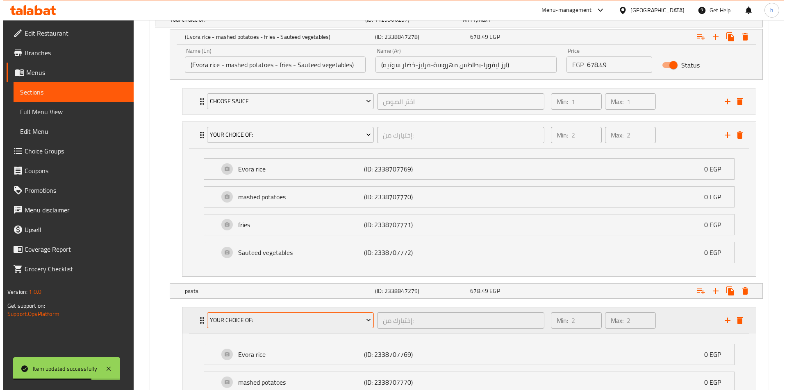
scroll to position [599, 0]
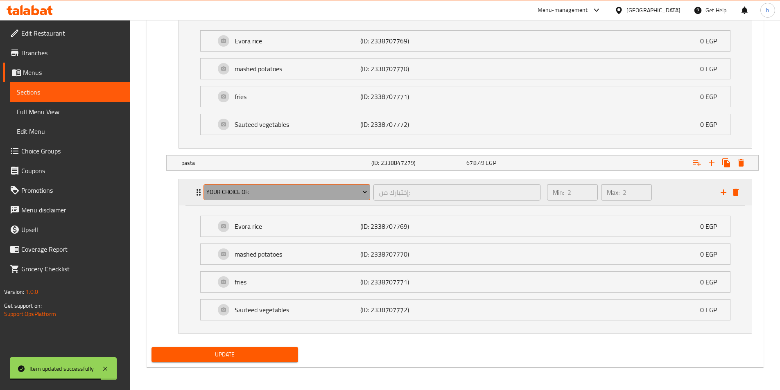
click at [288, 199] on button "Your Choice of:" at bounding box center [287, 192] width 167 height 16
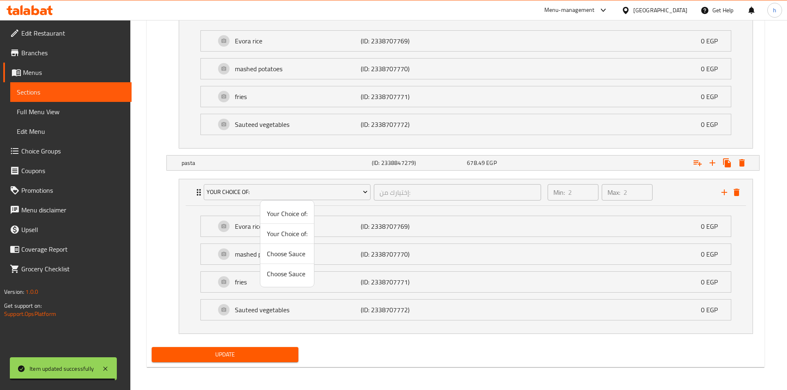
click at [292, 214] on span "Your Choice of:" at bounding box center [287, 214] width 41 height 10
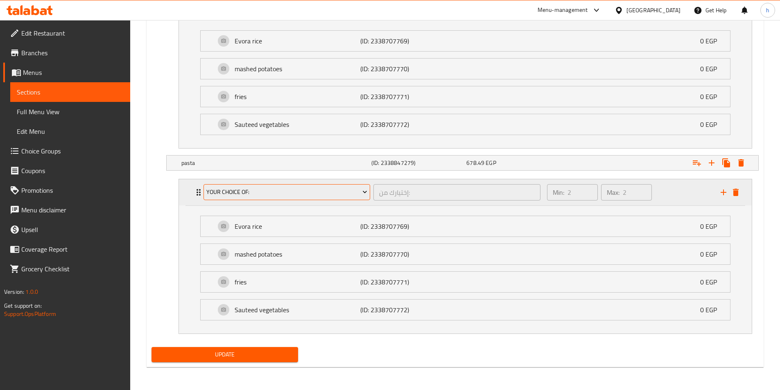
click at [234, 194] on span "Your Choice of:" at bounding box center [286, 192] width 161 height 10
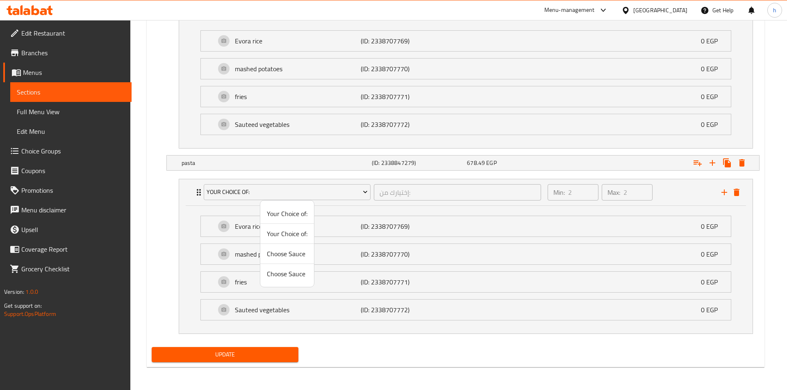
click at [294, 254] on span "Choose Sauce" at bounding box center [287, 254] width 41 height 10
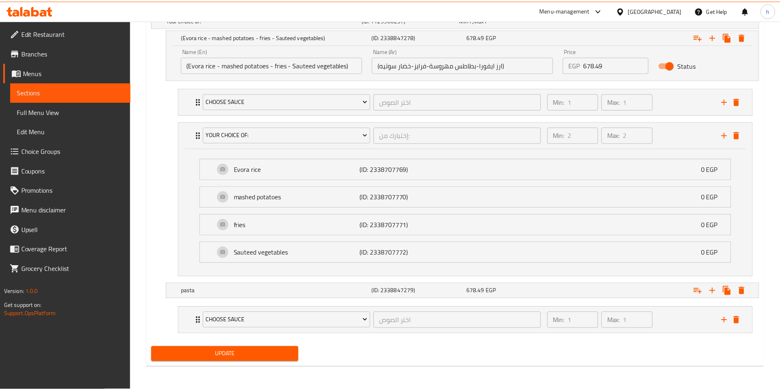
scroll to position [471, 0]
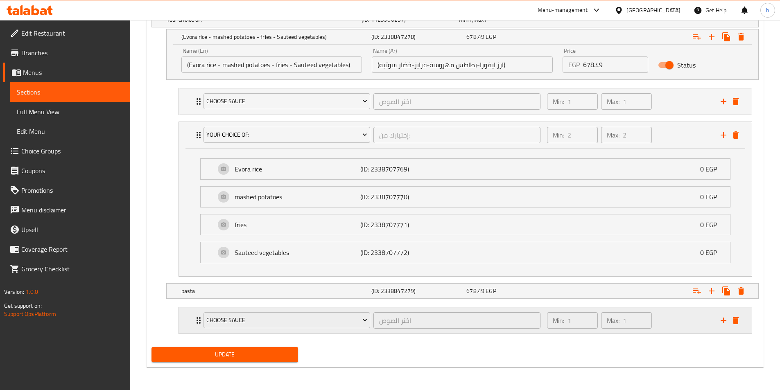
click at [199, 320] on div "Choose Sauce اختر الصوص ​" at bounding box center [372, 321] width 347 height 26
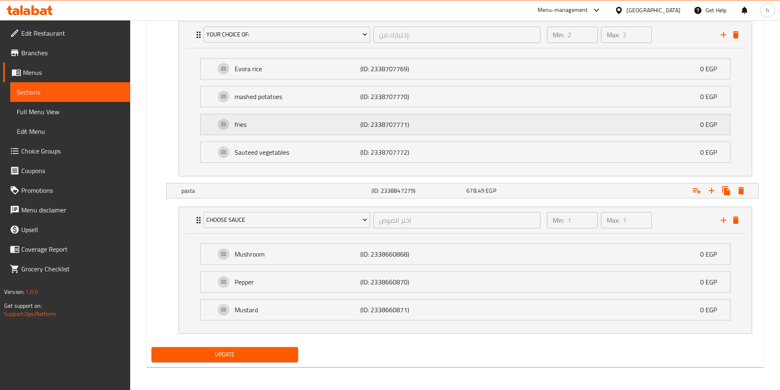
scroll to position [449, 0]
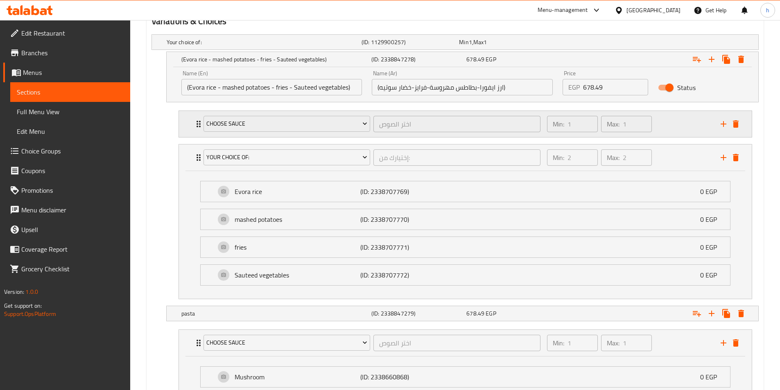
click at [194, 125] on icon "Expand" at bounding box center [199, 124] width 10 height 10
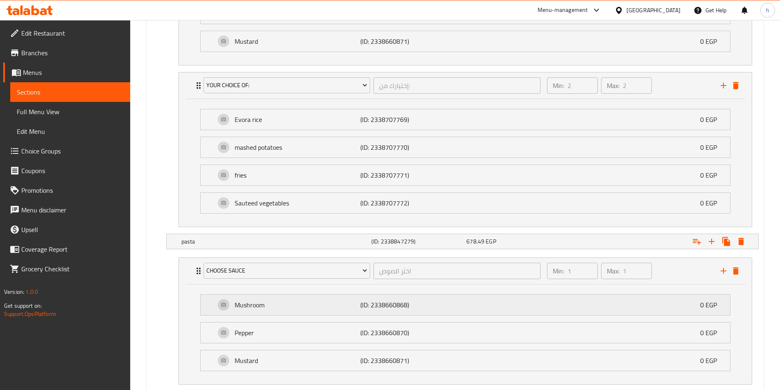
scroll to position [653, 0]
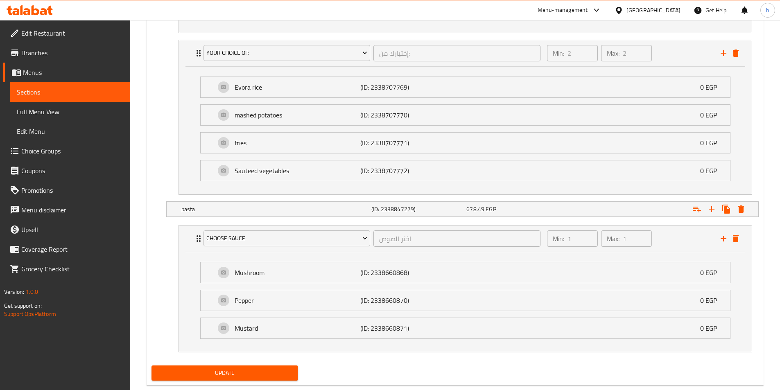
click at [264, 372] on span "Update" at bounding box center [225, 373] width 134 height 10
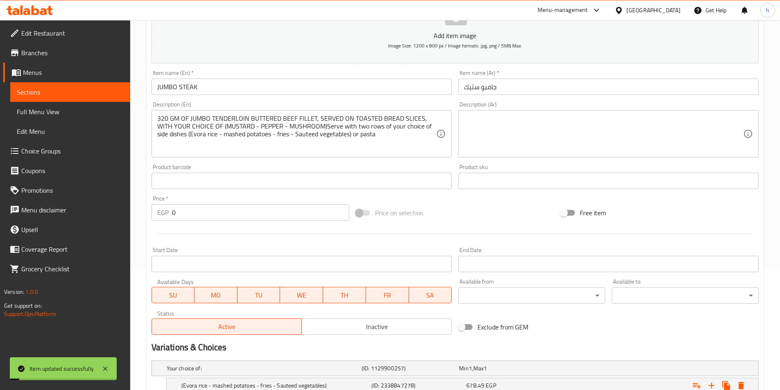
scroll to position [39, 0]
